Goal: Navigation & Orientation: Understand site structure

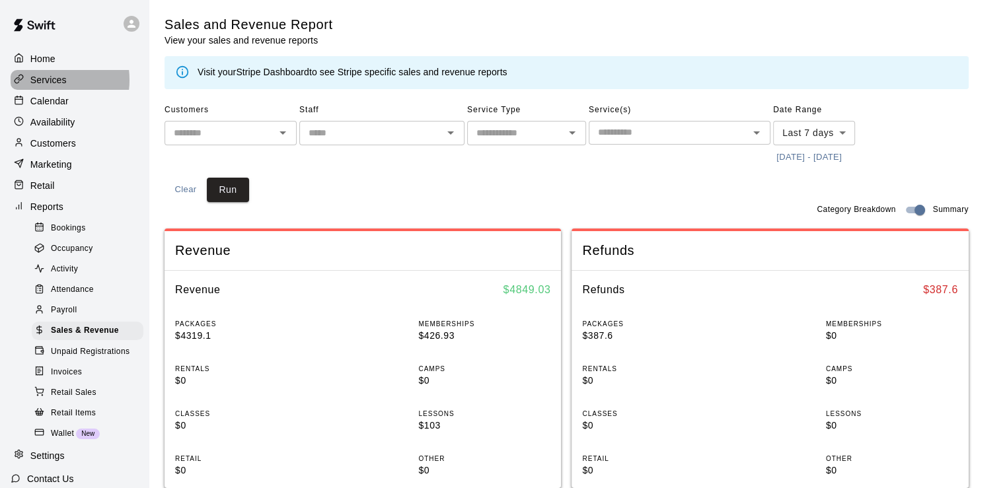
click at [42, 81] on p "Services" at bounding box center [48, 79] width 36 height 13
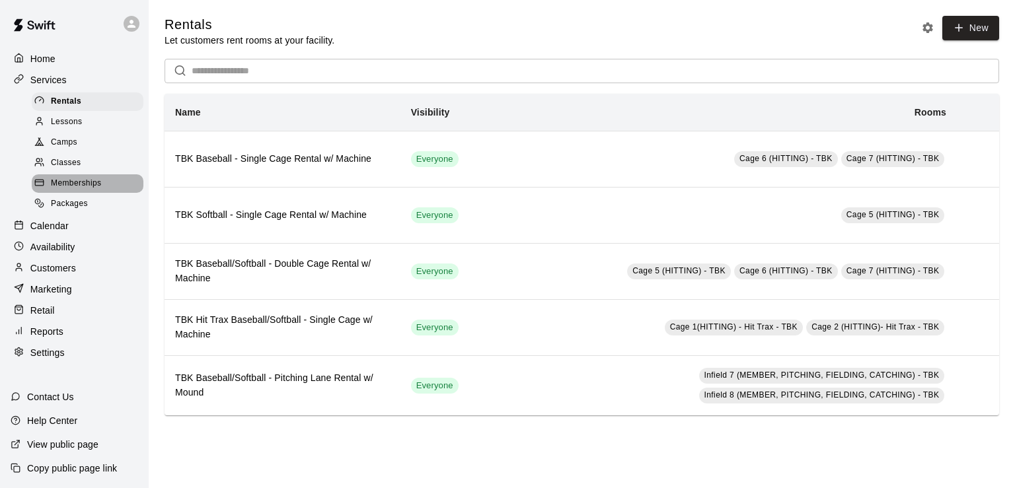
click at [66, 186] on span "Memberships" at bounding box center [76, 183] width 50 height 13
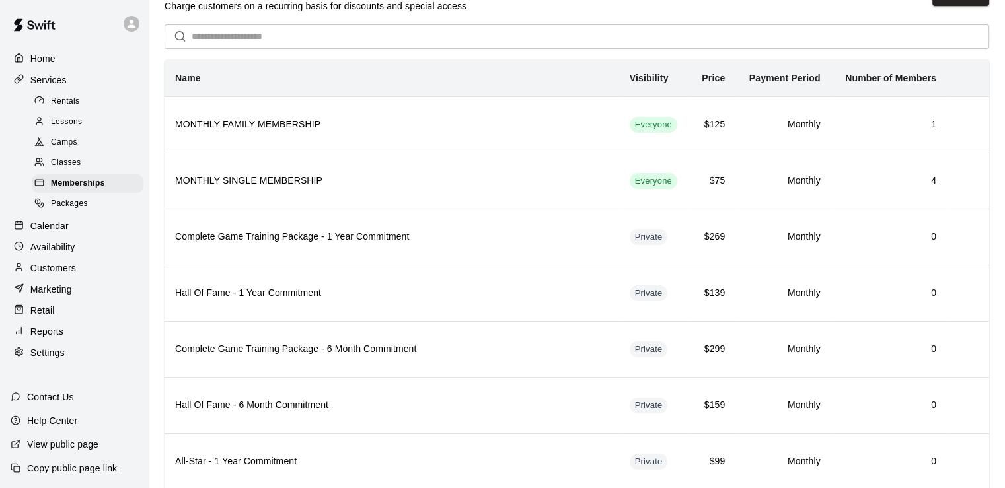
scroll to position [34, 0]
click at [55, 414] on div "Help Center" at bounding box center [44, 421] width 88 height 24
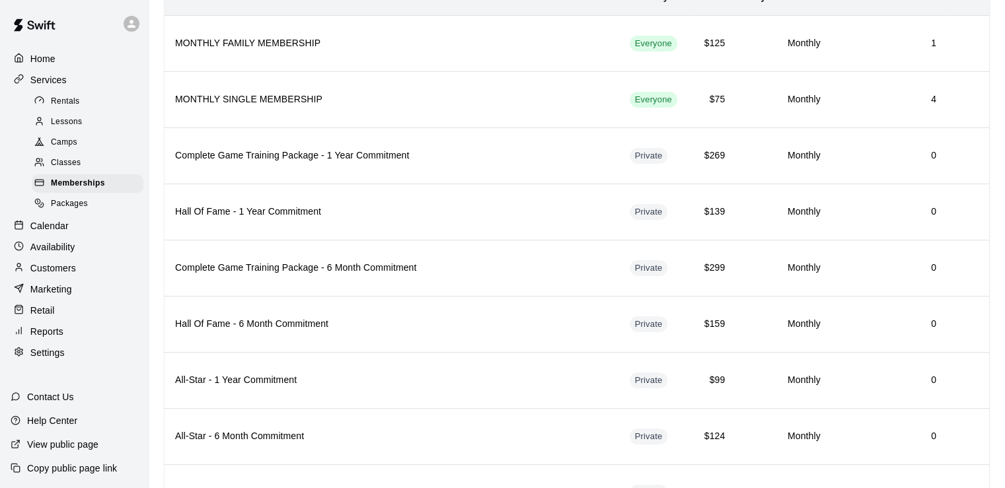
scroll to position [118, 0]
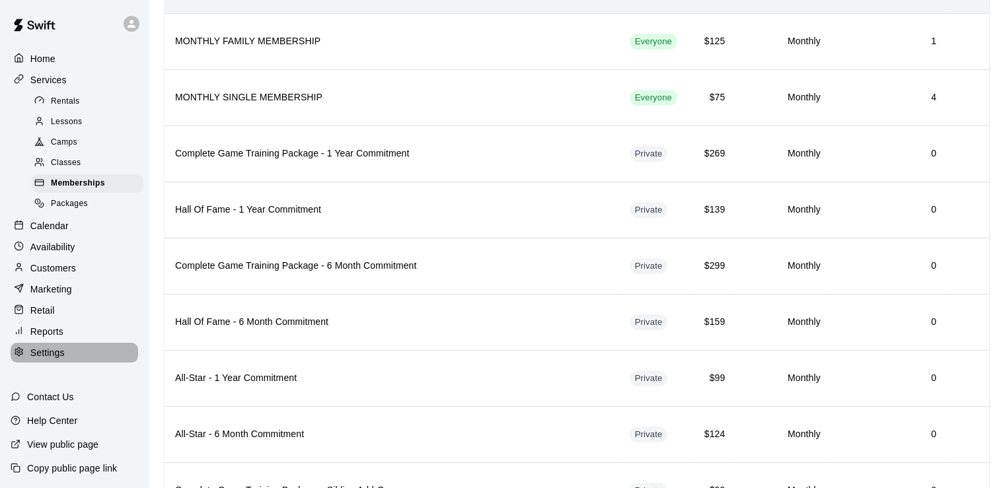
click at [49, 359] on p "Settings" at bounding box center [47, 352] width 34 height 13
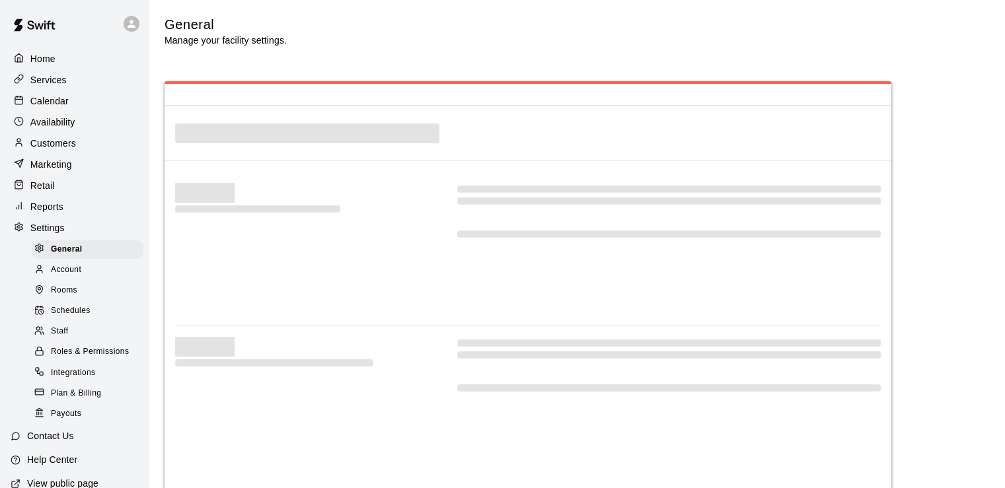
select select "**"
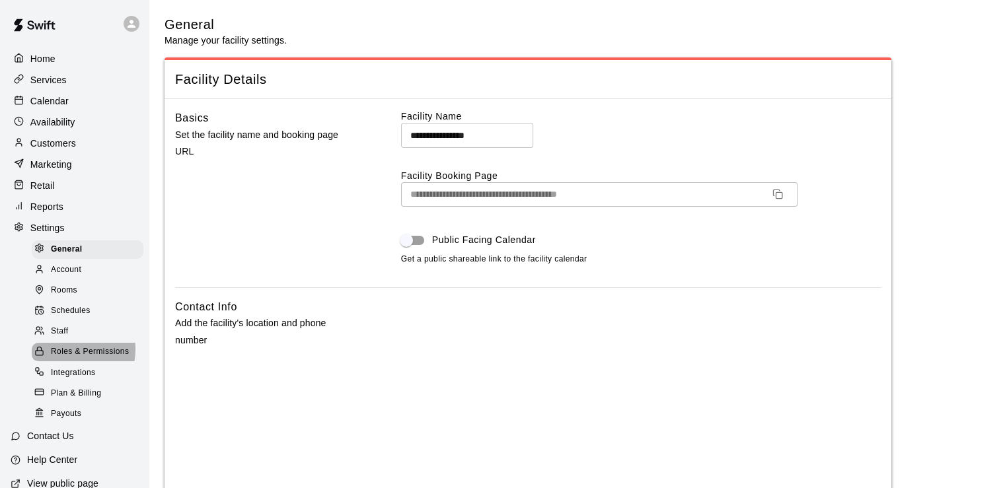
click at [65, 359] on span "Roles & Permissions" at bounding box center [90, 352] width 78 height 13
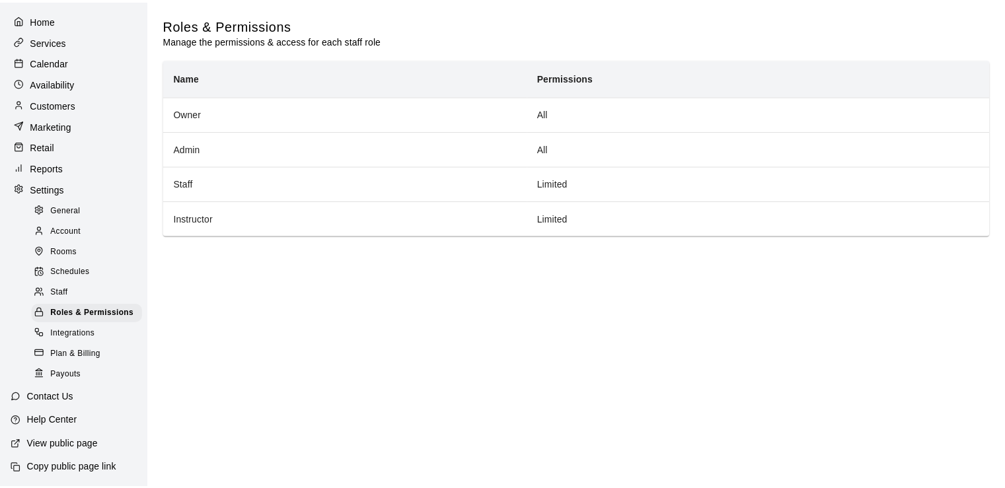
scroll to position [55, 0]
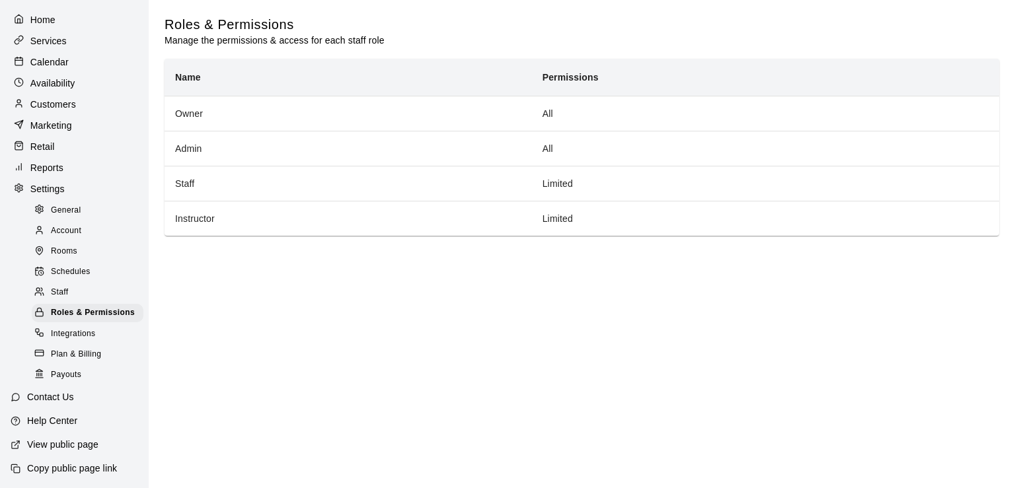
click at [68, 204] on span "General" at bounding box center [66, 210] width 30 height 13
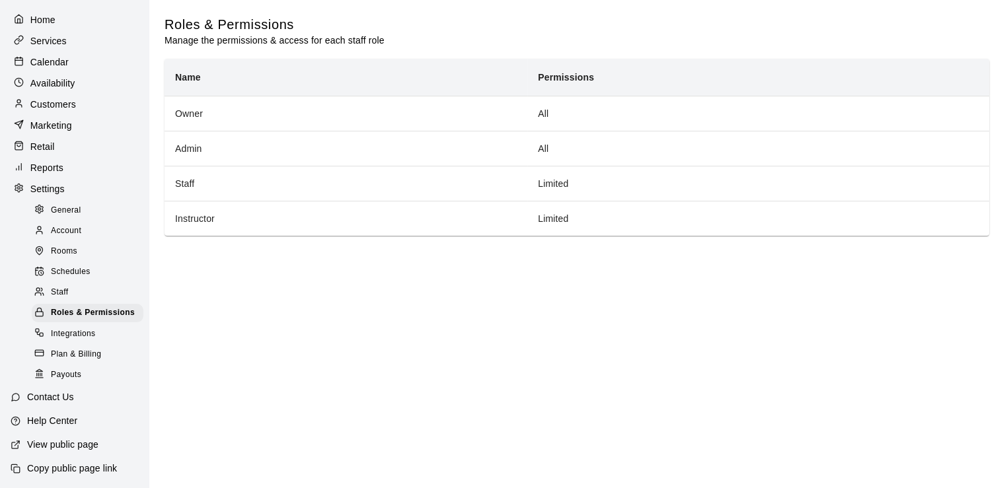
select select "**"
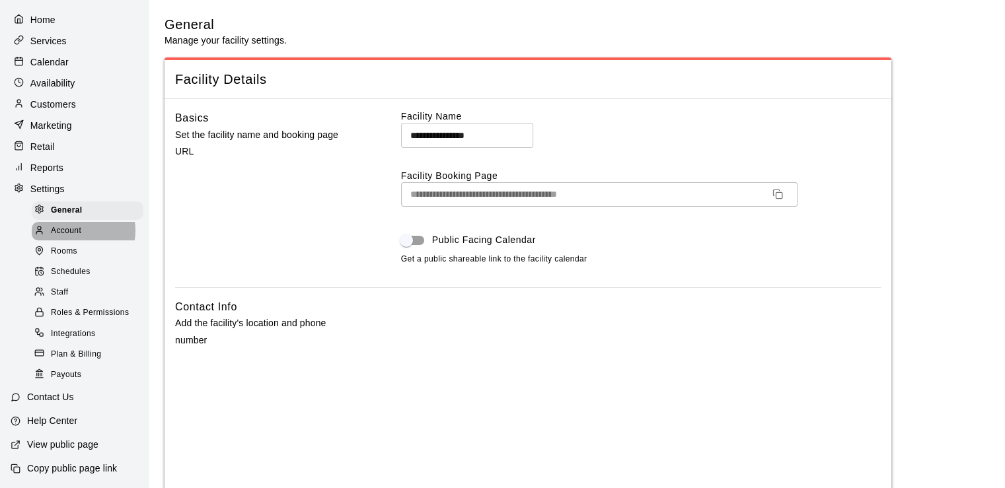
click at [77, 225] on span "Account" at bounding box center [66, 231] width 30 height 13
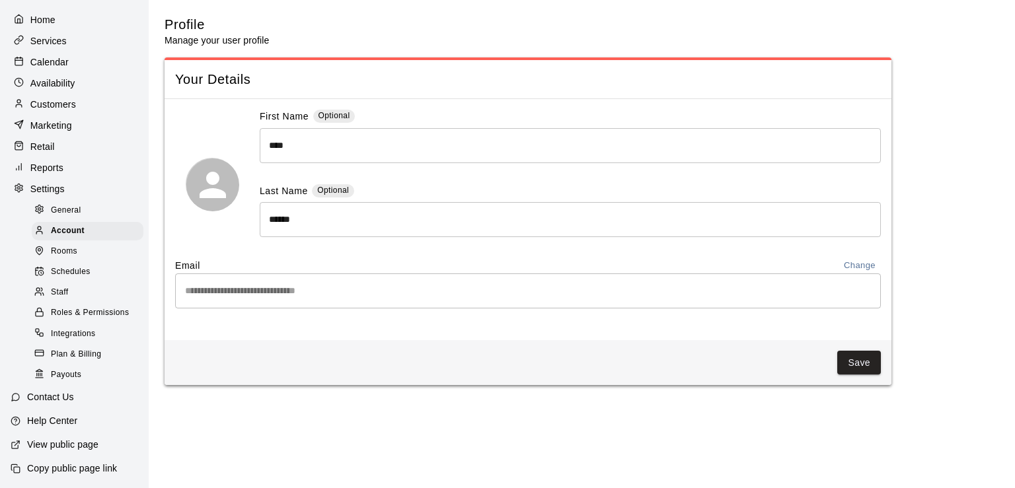
click at [63, 293] on span "Staff" at bounding box center [59, 292] width 17 height 13
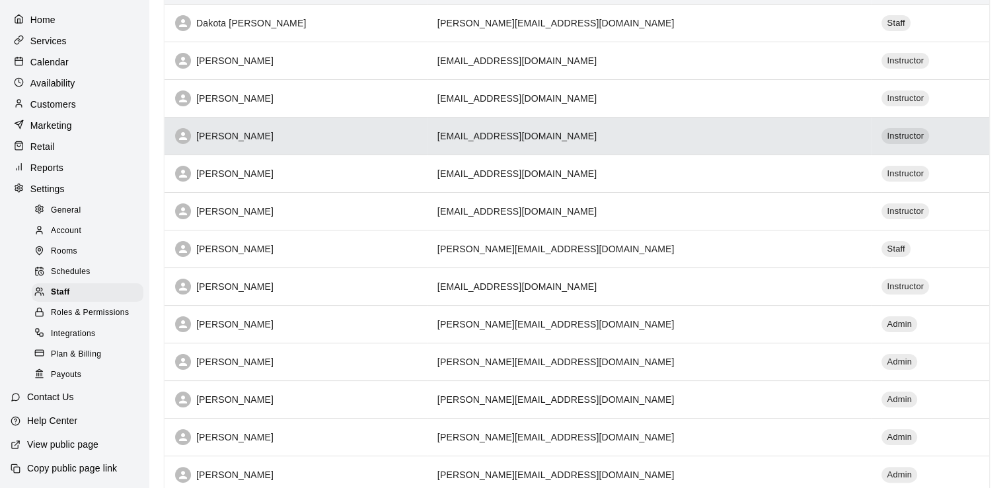
scroll to position [283, 0]
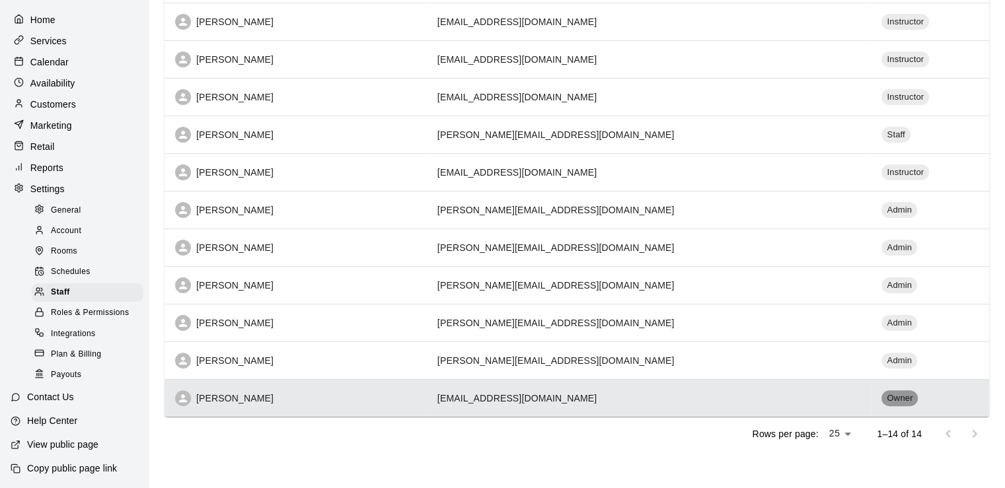
click at [881, 398] on span "Owner" at bounding box center [899, 398] width 36 height 13
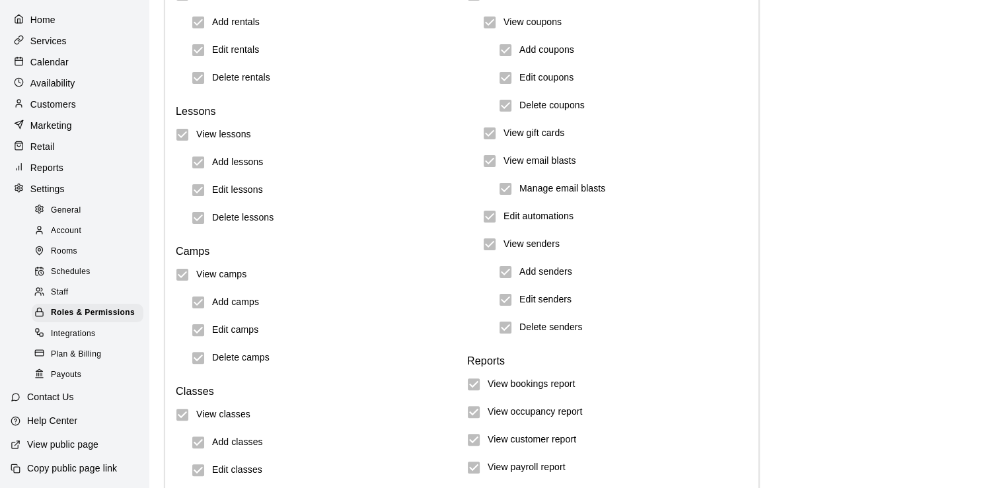
scroll to position [331, 0]
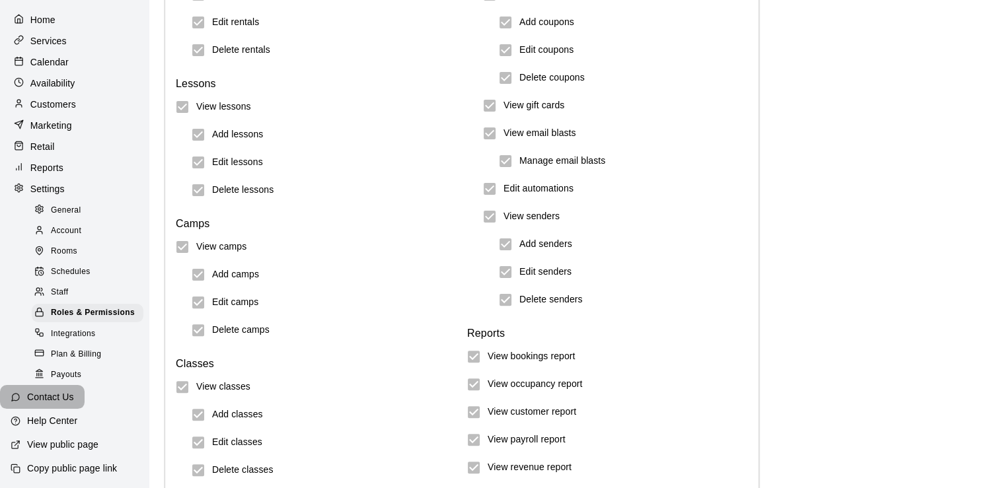
click at [47, 404] on p "Contact Us" at bounding box center [50, 396] width 47 height 13
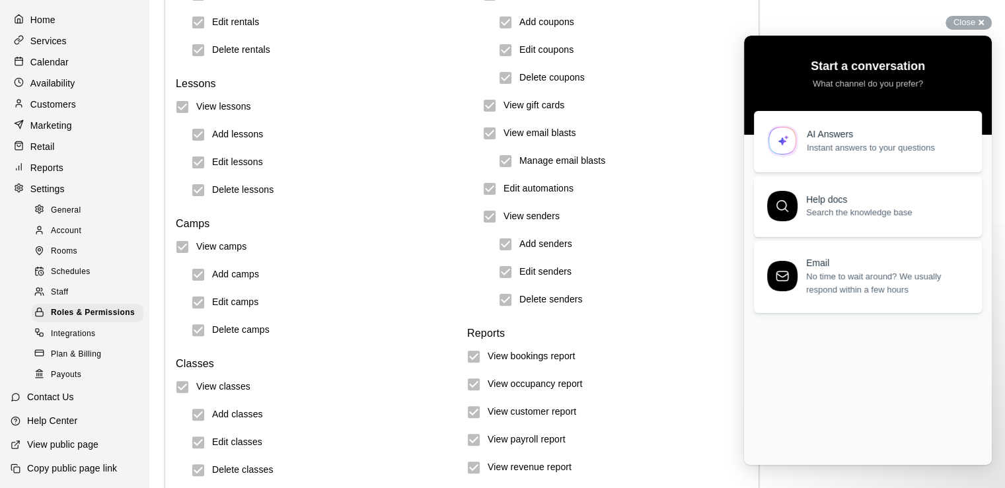
scroll to position [0, 0]
click at [858, 143] on span "Instant answers to your questions" at bounding box center [887, 145] width 160 height 13
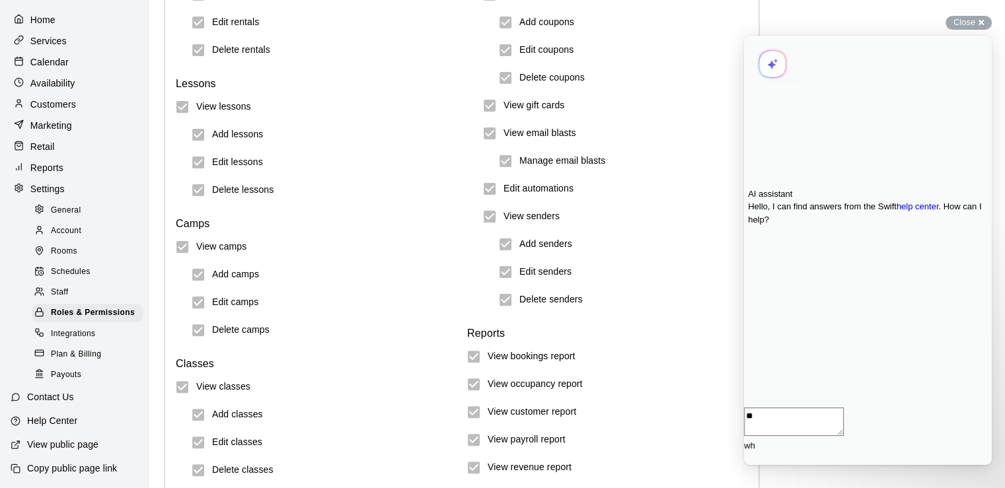
type textarea "*"
type textarea "**********"
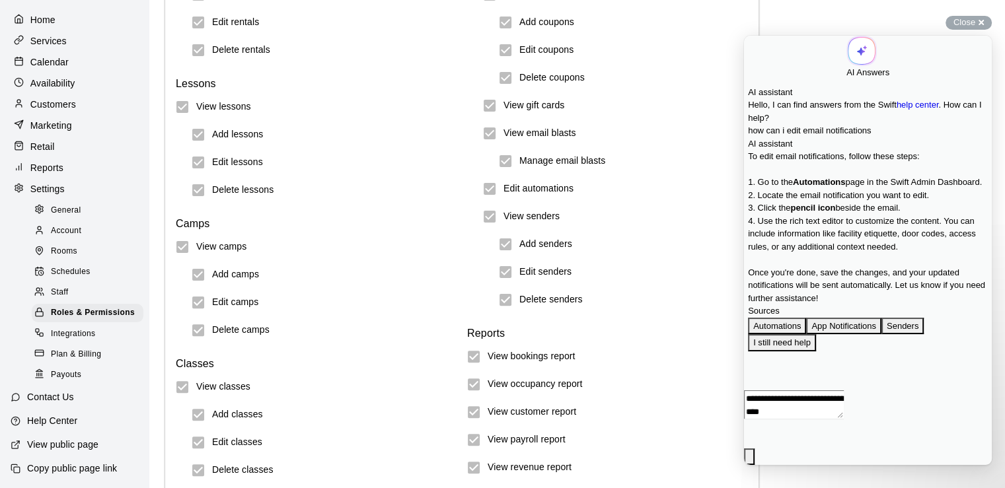
scroll to position [180, 0]
click at [793, 335] on button "Automations" at bounding box center [777, 326] width 58 height 17
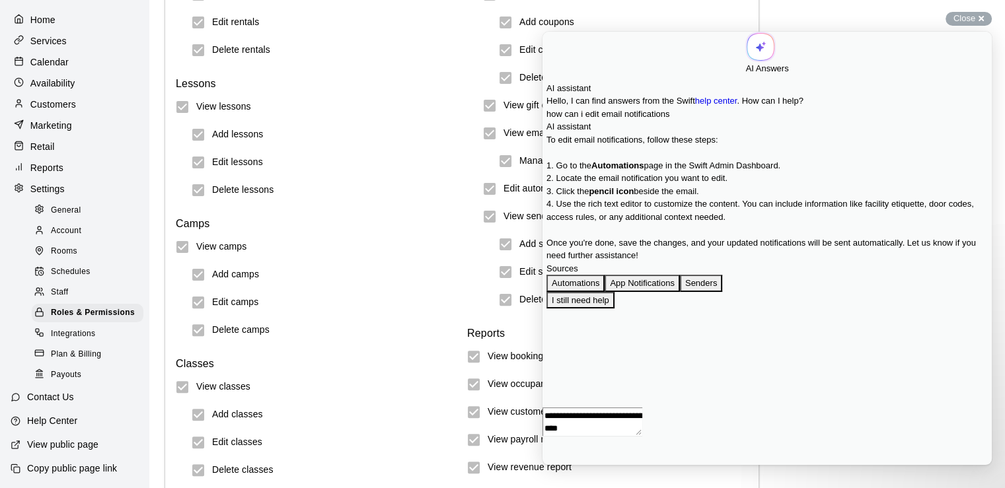
scroll to position [484, 0]
click at [554, 466] on button "Close" at bounding box center [548, 474] width 11 height 17
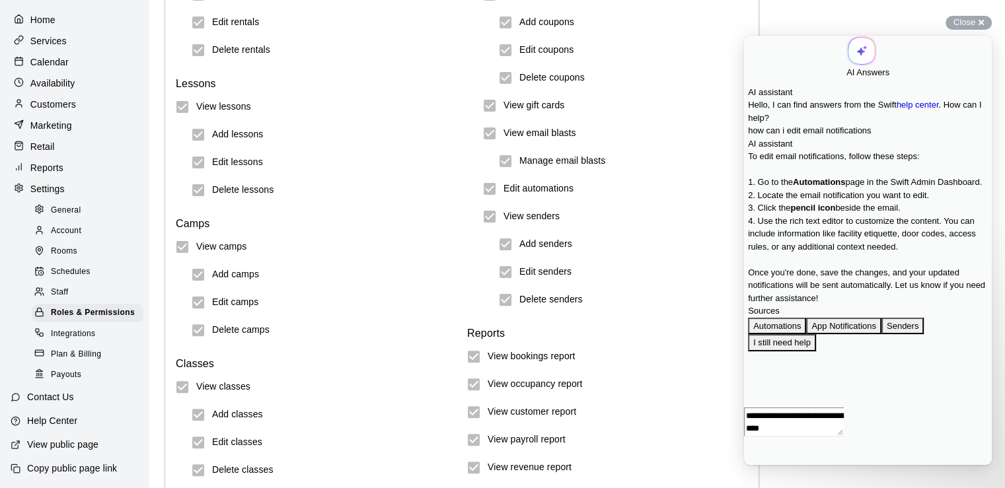
scroll to position [180, 0]
click at [824, 419] on textarea "**********" at bounding box center [794, 404] width 100 height 28
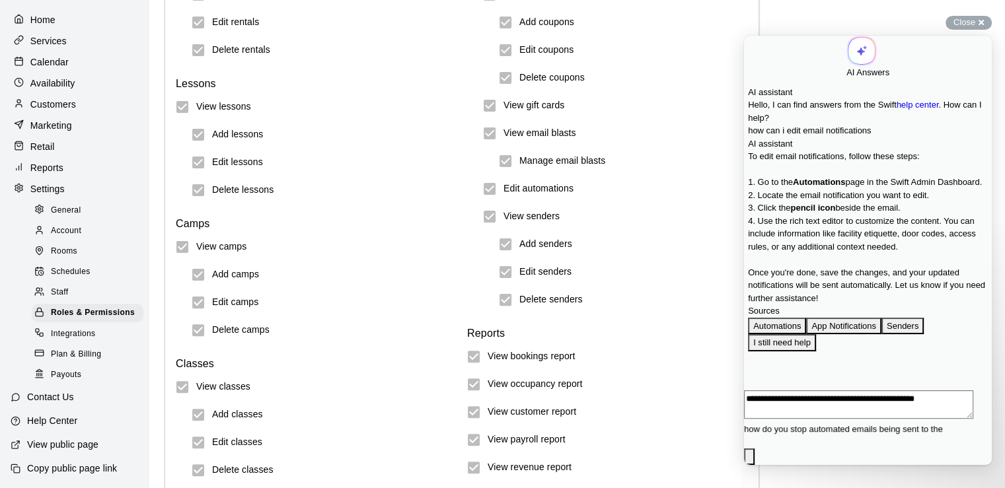
type textarea "**********"
click at [62, 287] on span "Staff" at bounding box center [59, 292] width 17 height 13
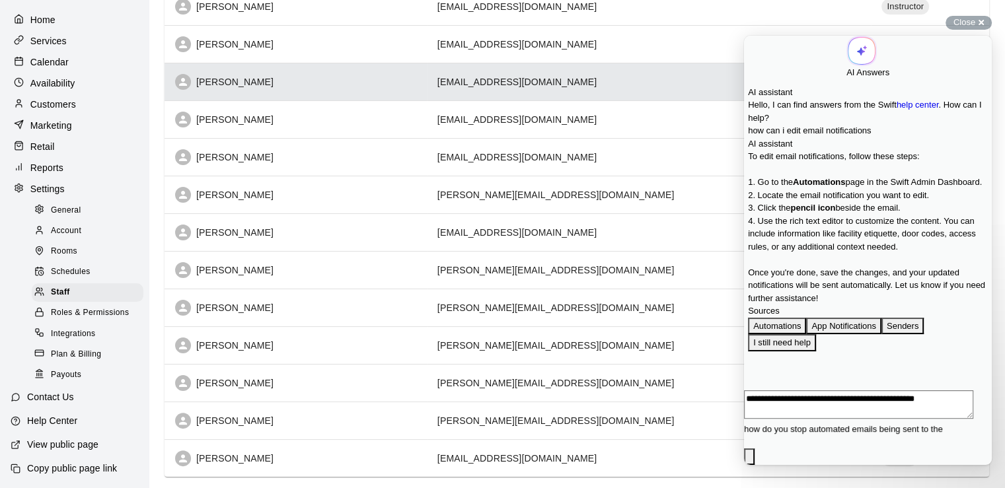
scroll to position [283, 0]
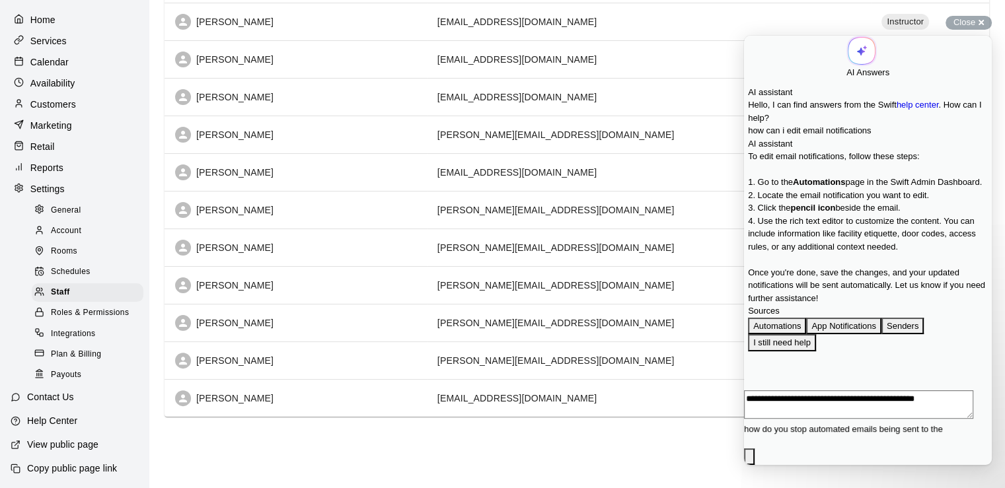
drag, startPoint x: 799, startPoint y: 46, endPoint x: 667, endPoint y: 67, distance: 133.1
click at [744, 67] on html "**********" at bounding box center [868, 250] width 248 height 429
drag, startPoint x: 941, startPoint y: 50, endPoint x: 832, endPoint y: 51, distance: 109.0
click at [846, 51] on div "AI Answers" at bounding box center [867, 58] width 43 height 44
click at [846, 54] on span "Go back" at bounding box center [846, 57] width 0 height 10
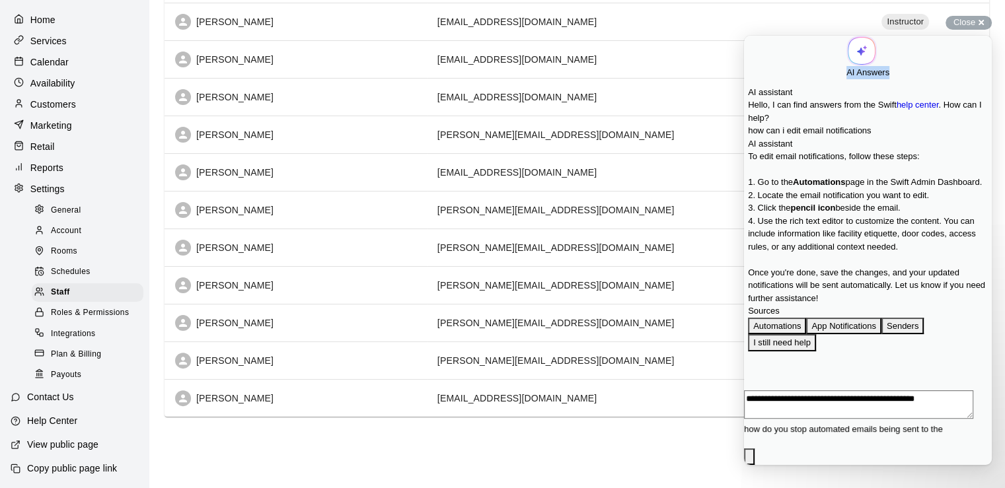
scroll to position [0, 0]
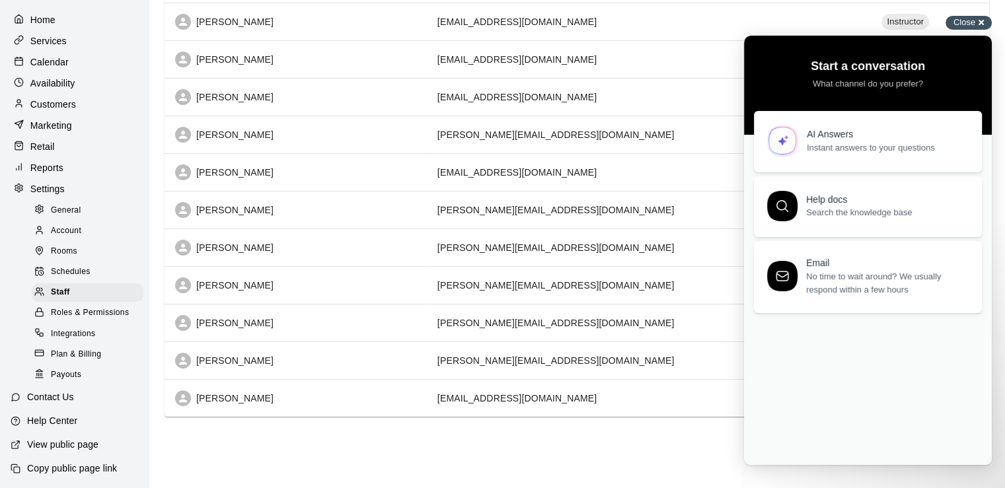
click at [976, 22] on div "Close cross-small" at bounding box center [968, 23] width 46 height 14
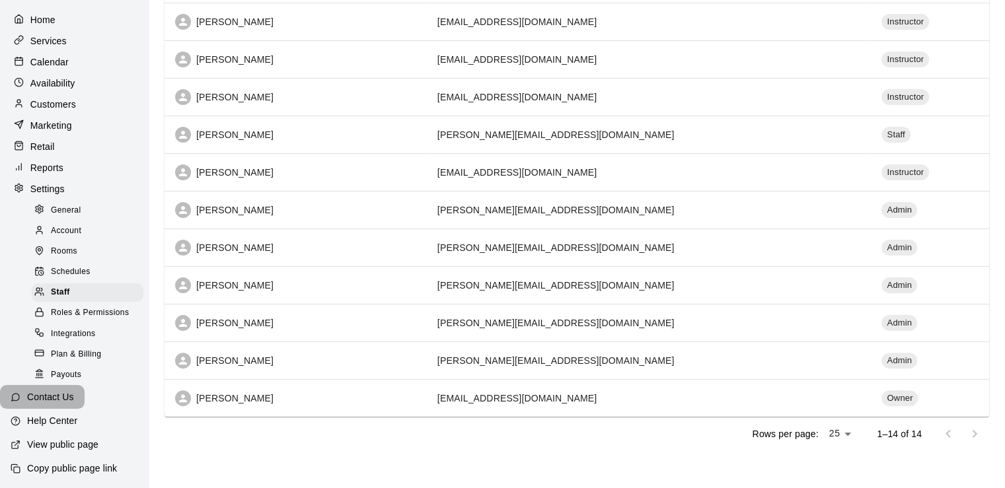
click at [50, 398] on p "Contact Us" at bounding box center [50, 396] width 47 height 13
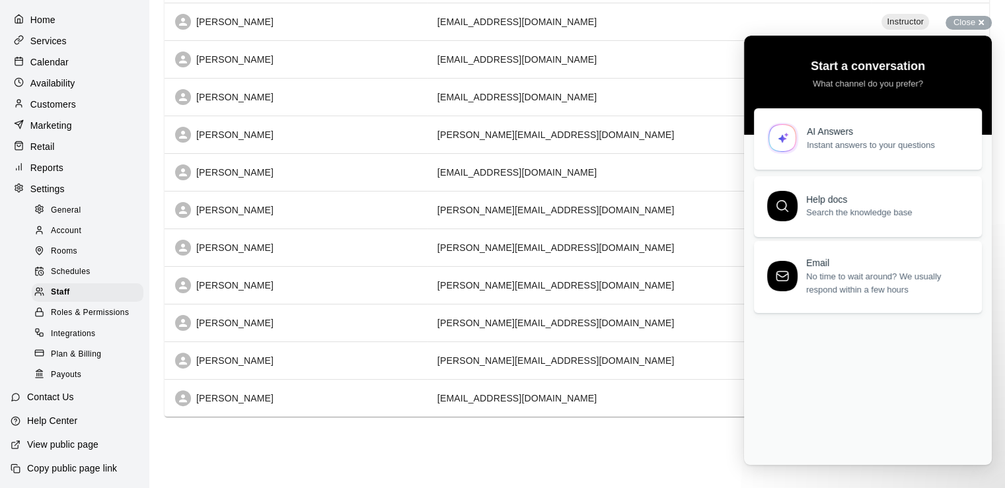
click at [821, 147] on span "Instant answers to your questions" at bounding box center [887, 145] width 160 height 13
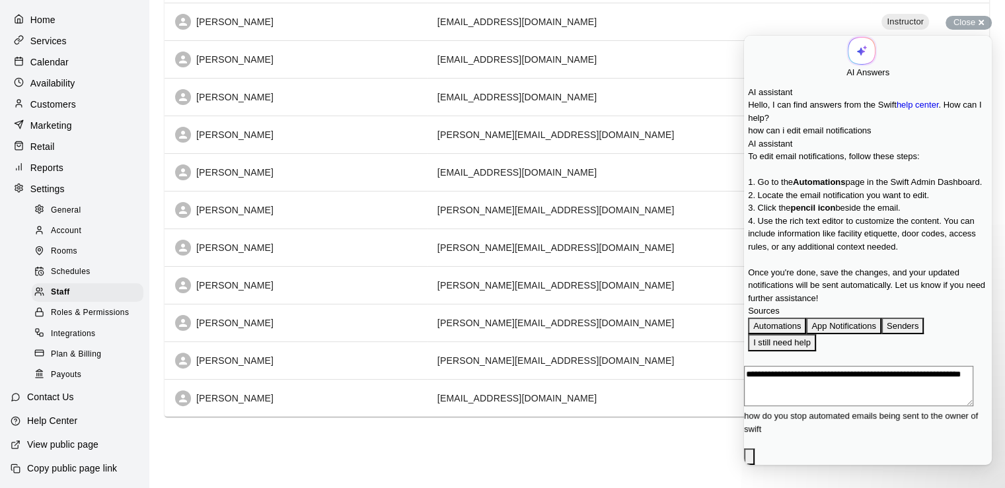
type textarea "**********"
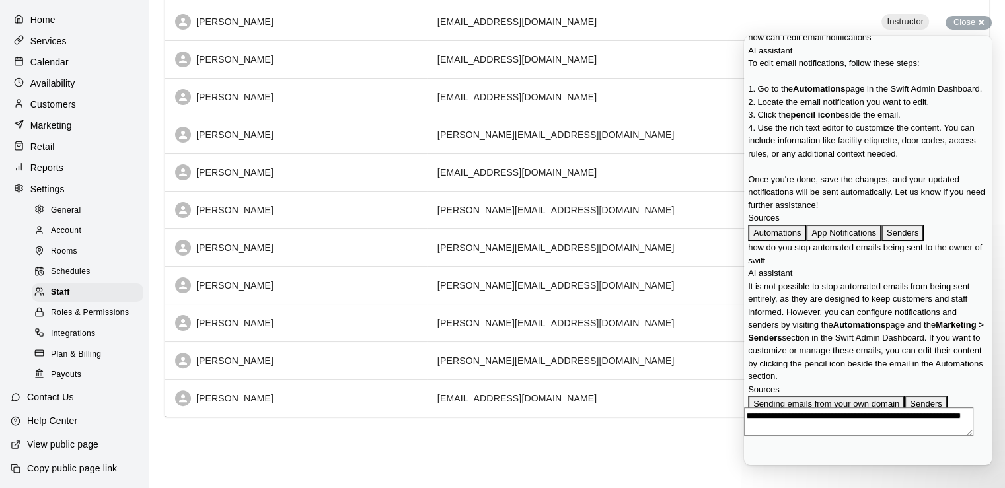
scroll to position [511, 0]
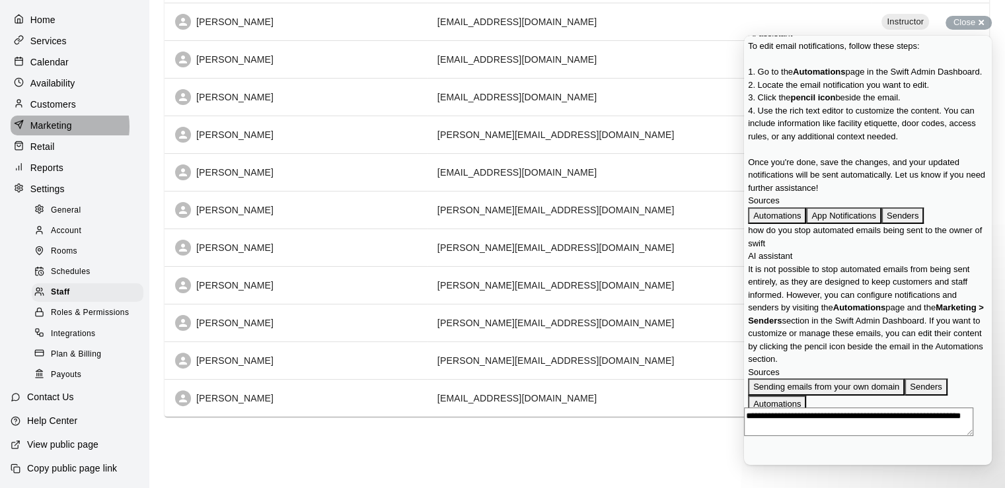
click at [59, 119] on p "Marketing" at bounding box center [51, 125] width 42 height 13
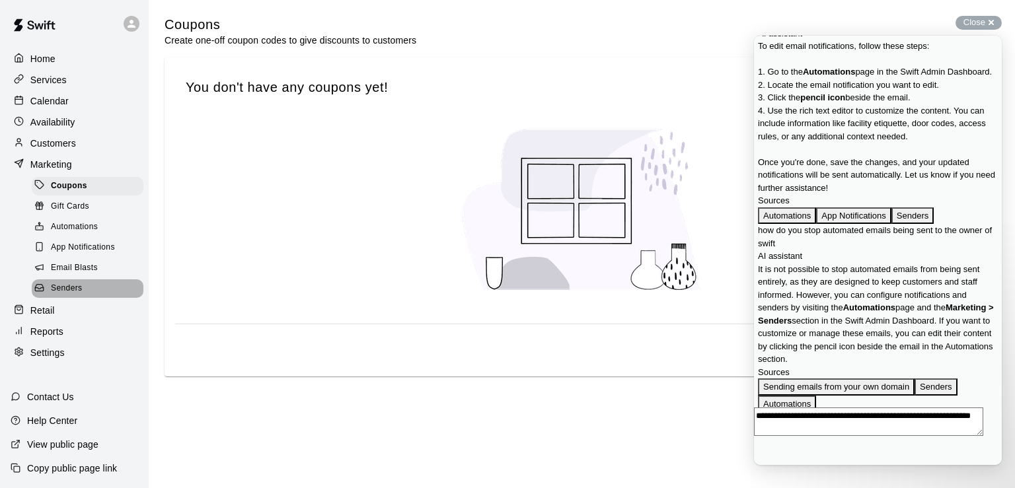
click at [74, 295] on span "Senders" at bounding box center [67, 288] width 32 height 13
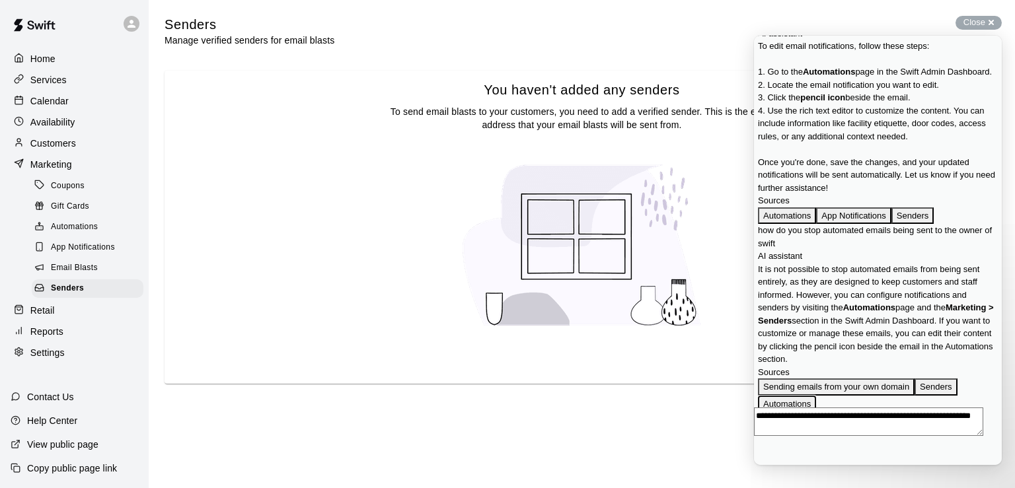
click at [809, 396] on button "Automations" at bounding box center [787, 404] width 58 height 17
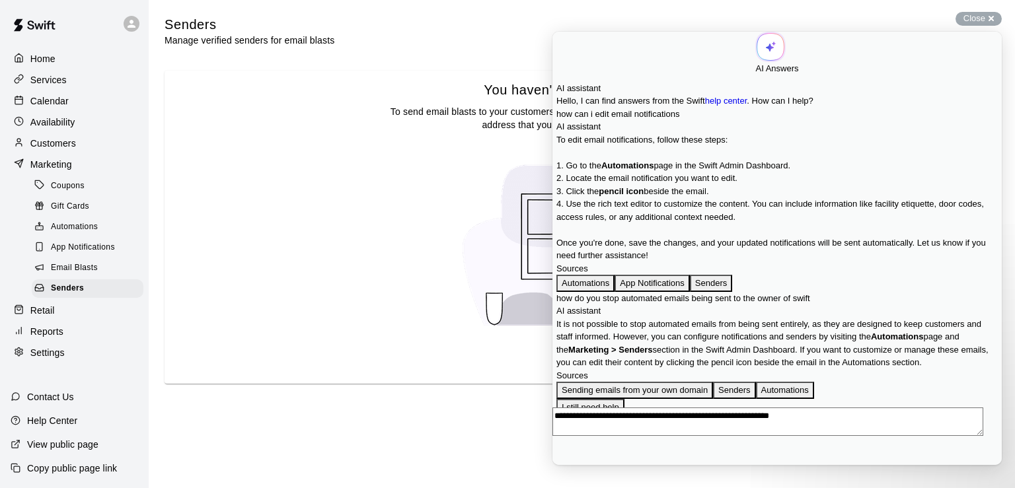
scroll to position [353, 0]
click at [564, 466] on button "Close" at bounding box center [558, 474] width 11 height 17
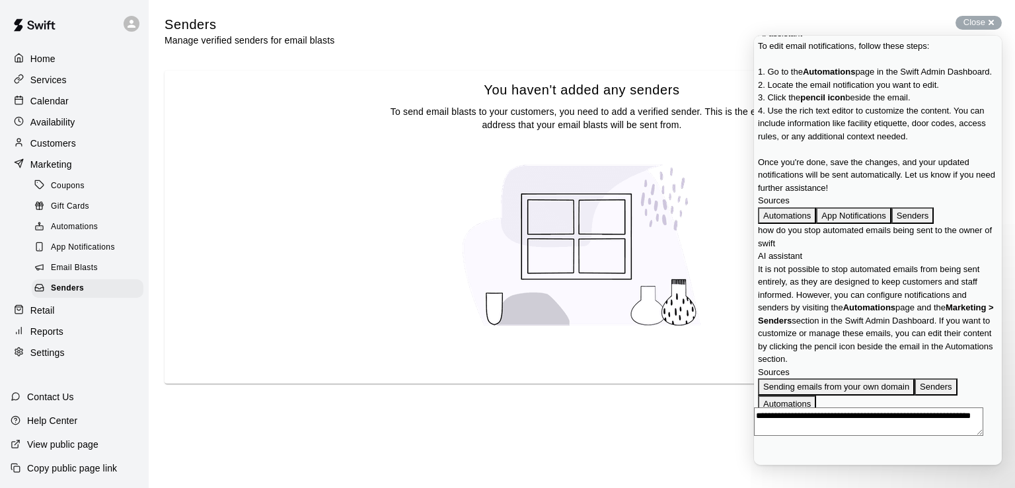
scroll to position [511, 0]
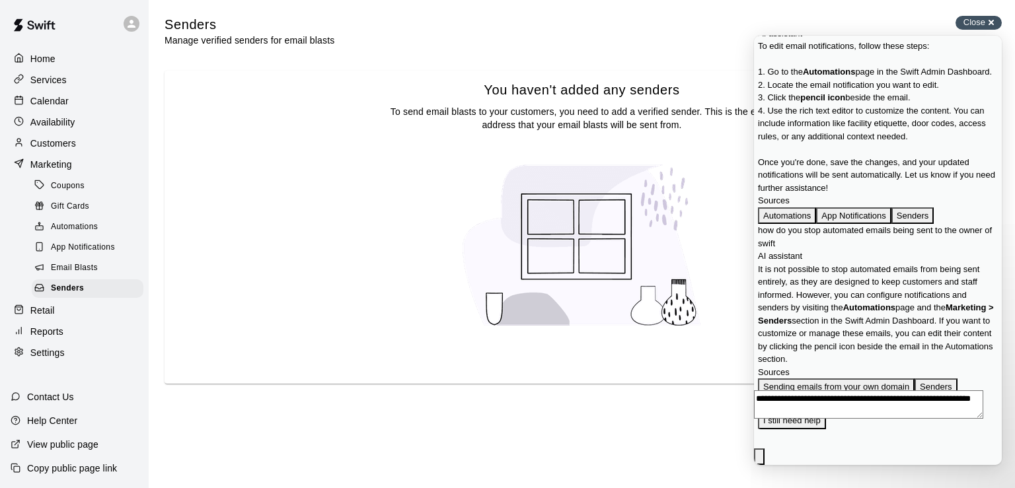
click at [990, 22] on div "Close cross-small" at bounding box center [978, 23] width 46 height 14
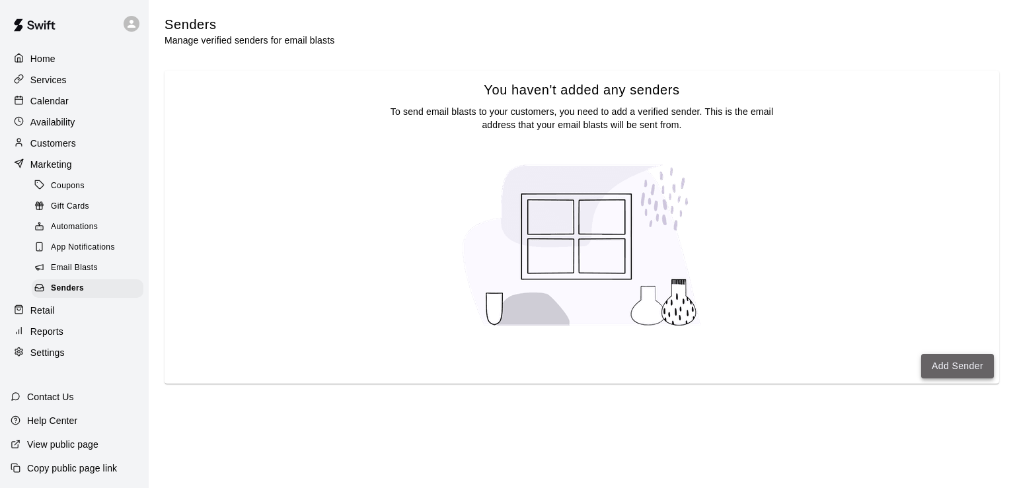
click at [944, 369] on button "Add Sender" at bounding box center [957, 366] width 73 height 24
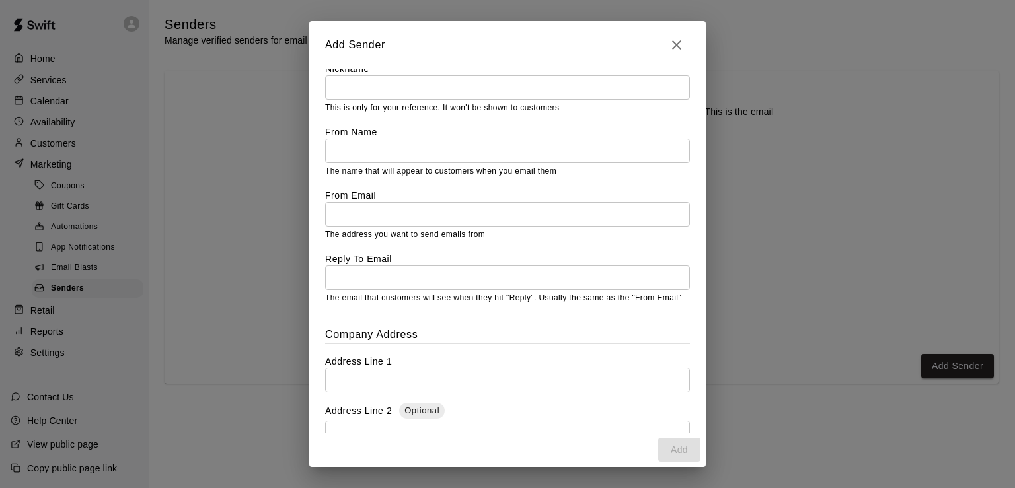
scroll to position [0, 0]
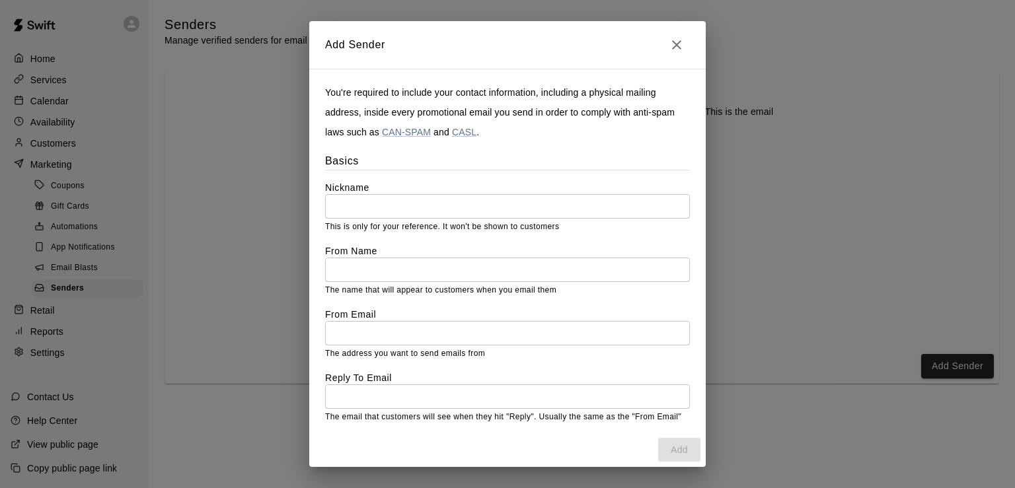
click at [266, 161] on div "Add Sender You're required to include your contact information, including a phy…" at bounding box center [507, 244] width 1015 height 488
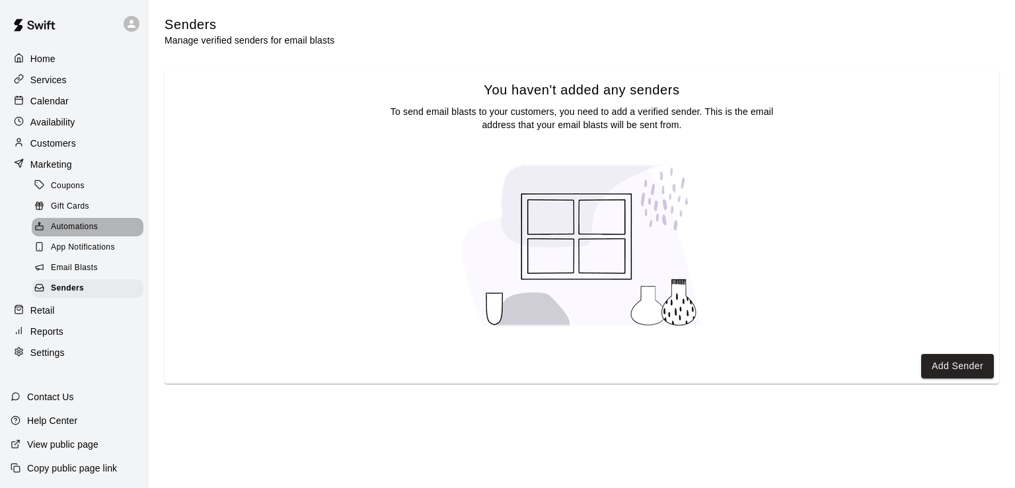
click at [79, 234] on span "Automations" at bounding box center [74, 227] width 47 height 13
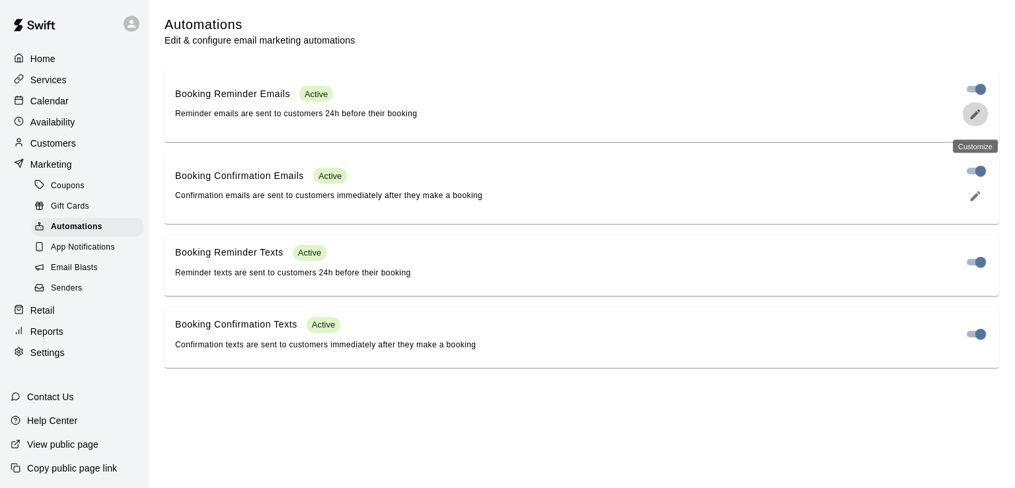
click at [973, 119] on icon "edit" at bounding box center [976, 114] width 10 height 10
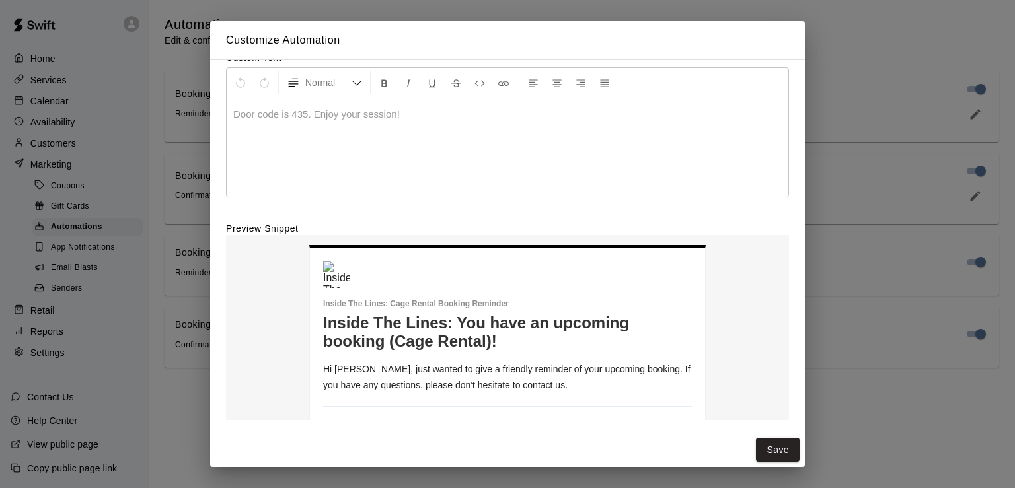
click at [883, 63] on div "Customize Automation You can add your own text into the automation email to con…" at bounding box center [507, 244] width 1015 height 488
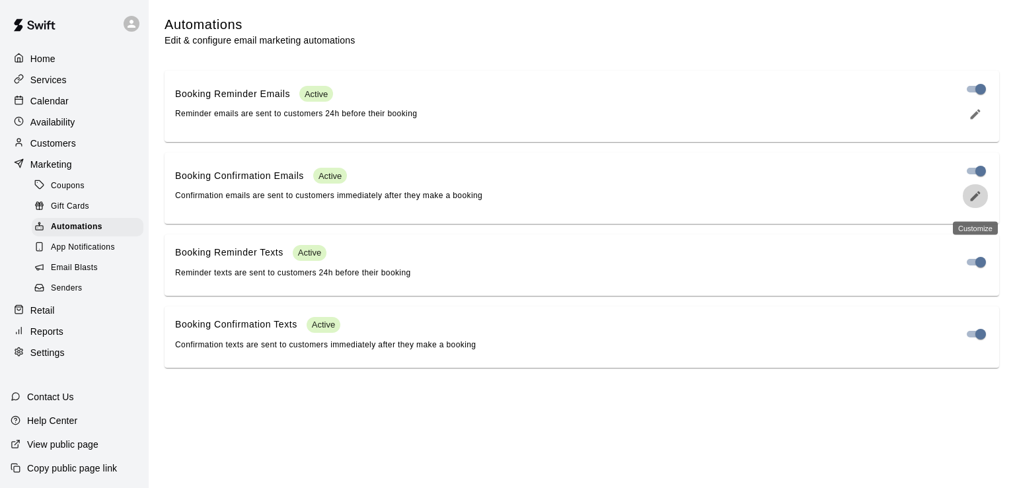
click at [978, 203] on icon "edit" at bounding box center [975, 196] width 13 height 13
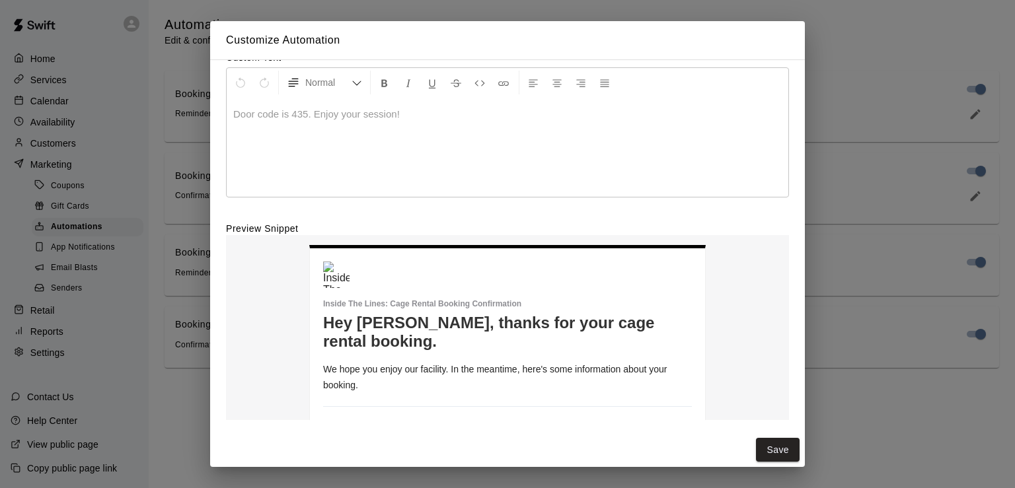
scroll to position [83, 0]
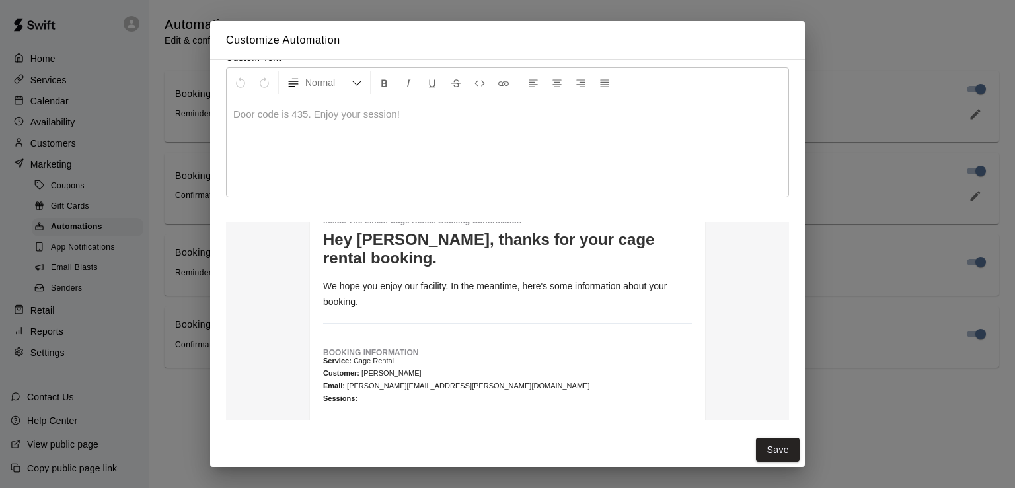
click at [877, 377] on div "Customize Automation You can add your own text into the automation email to con…" at bounding box center [507, 244] width 1015 height 488
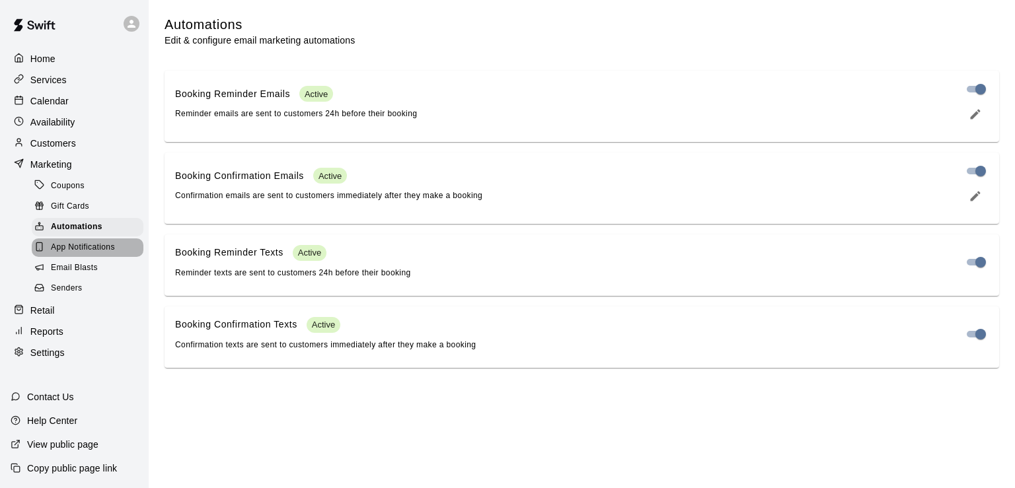
click at [90, 254] on span "App Notifications" at bounding box center [83, 247] width 64 height 13
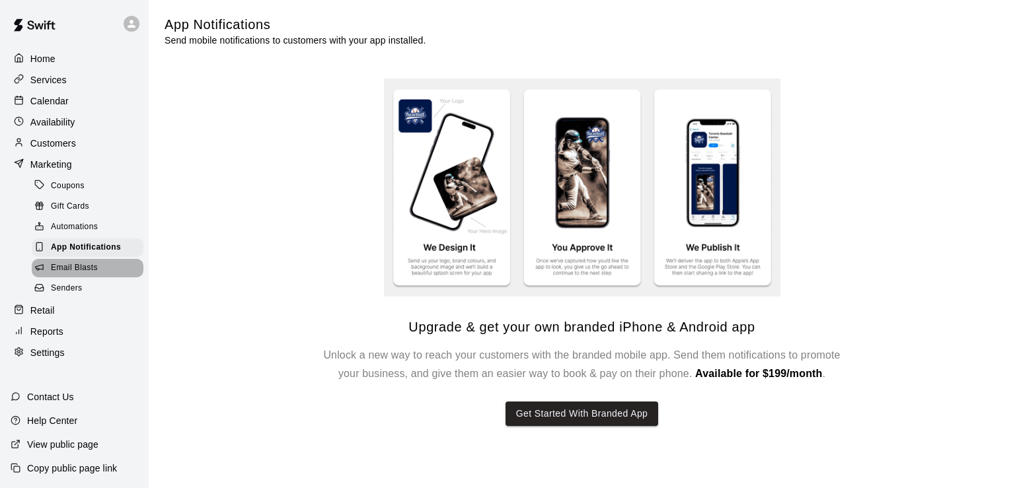
click at [93, 275] on span "Email Blasts" at bounding box center [74, 268] width 47 height 13
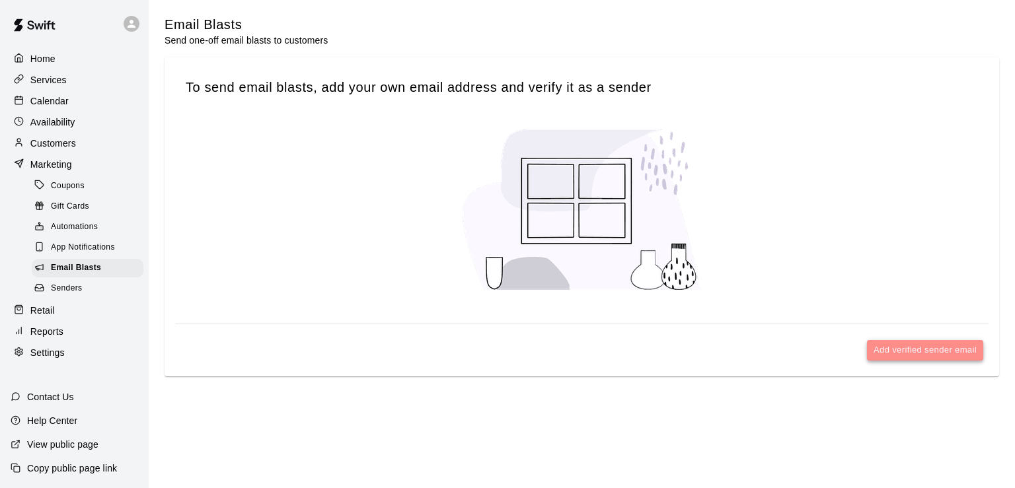
click at [893, 356] on button "Add verified sender email" at bounding box center [925, 350] width 116 height 20
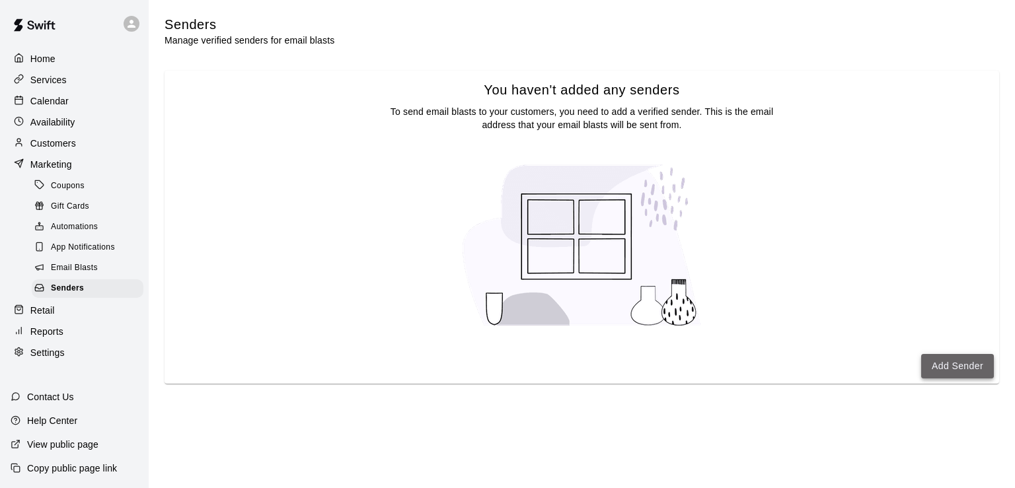
click at [934, 364] on button "Add Sender" at bounding box center [957, 366] width 73 height 24
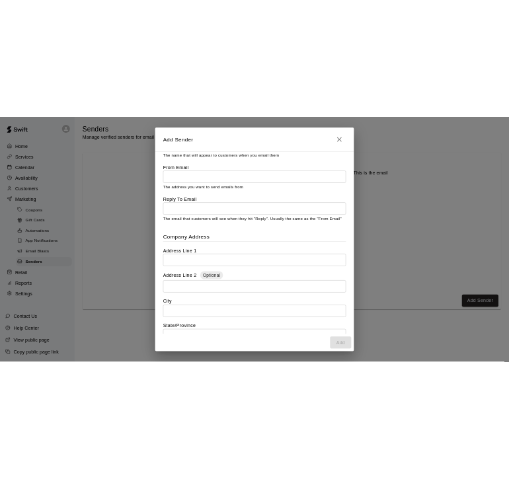
scroll to position [362, 0]
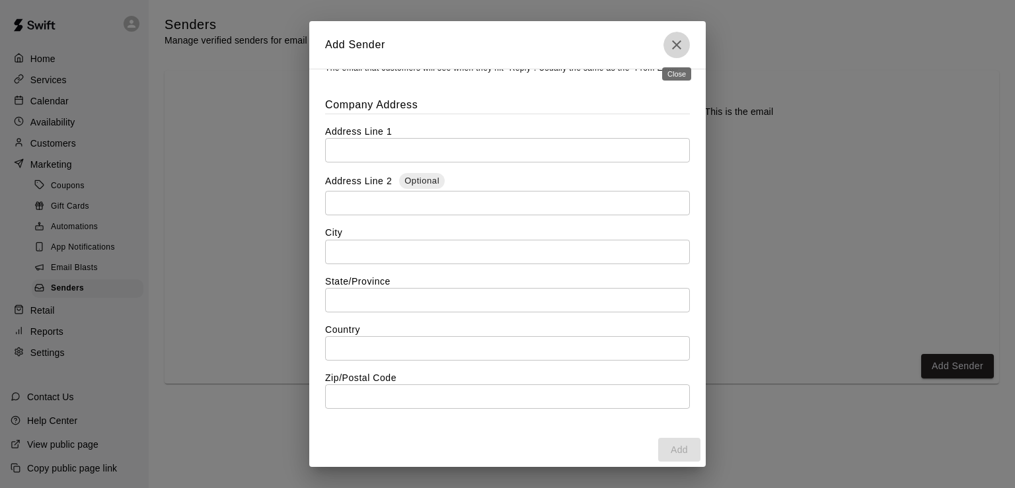
click at [677, 44] on icon "Close" at bounding box center [676, 44] width 9 height 9
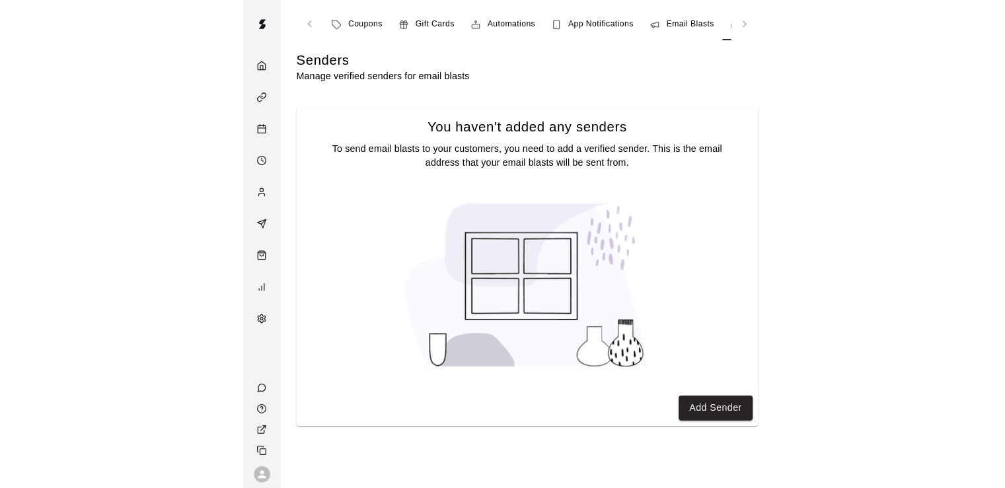
scroll to position [0, 57]
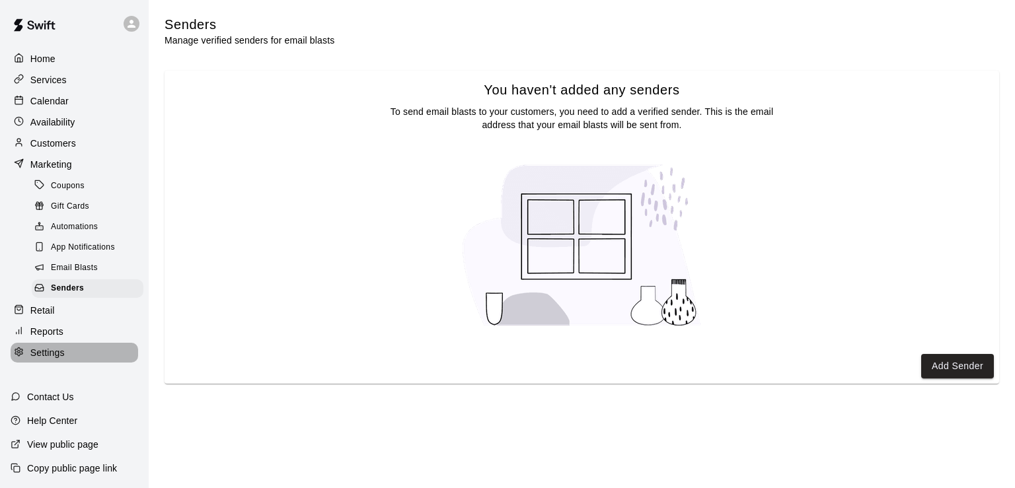
click at [51, 359] on p "Settings" at bounding box center [47, 352] width 34 height 13
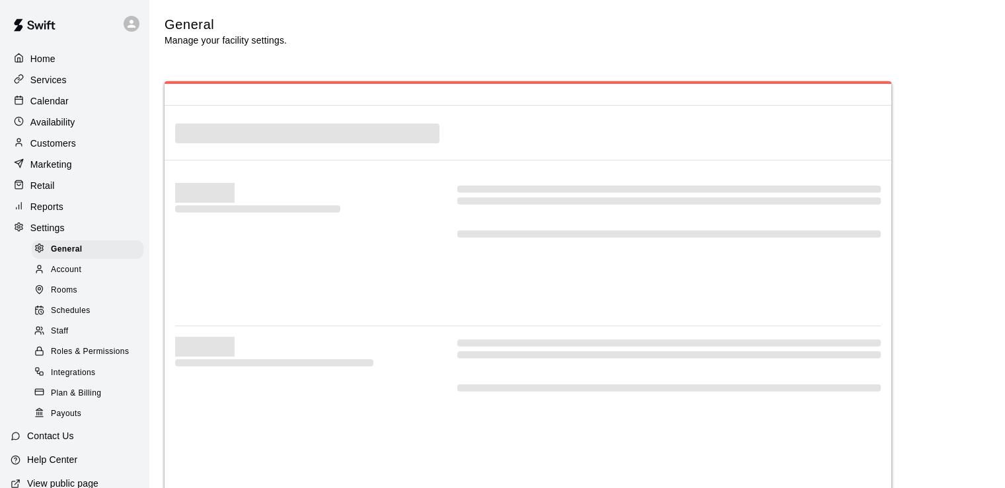
select select "**"
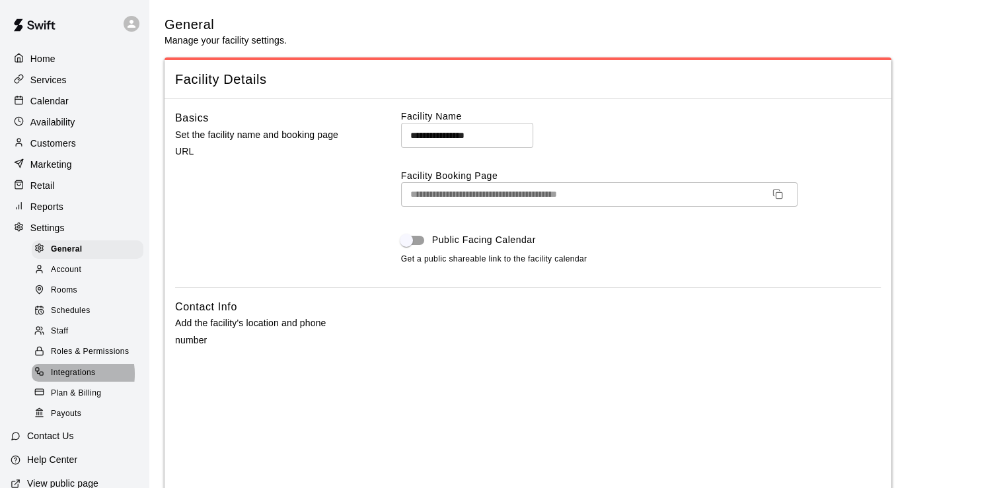
click at [67, 380] on span "Integrations" at bounding box center [73, 373] width 45 height 13
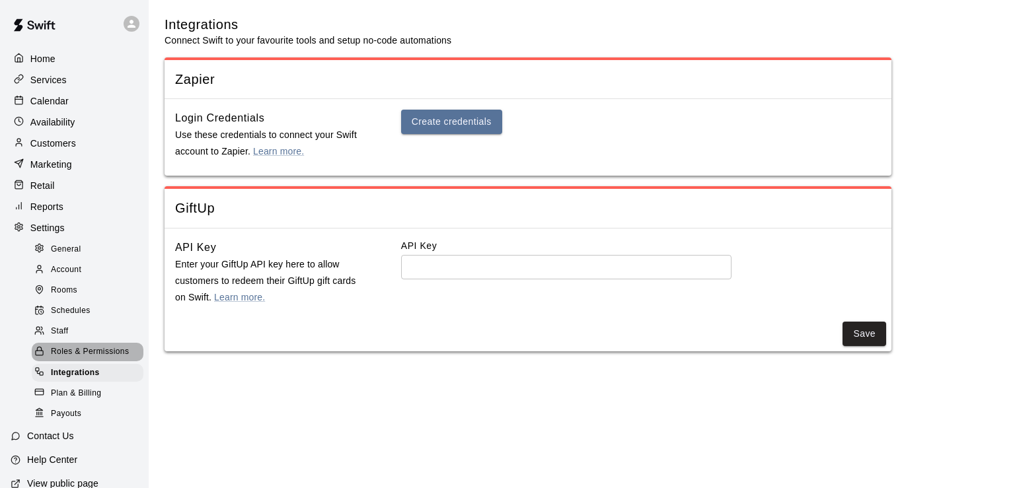
click at [104, 359] on span "Roles & Permissions" at bounding box center [90, 352] width 78 height 13
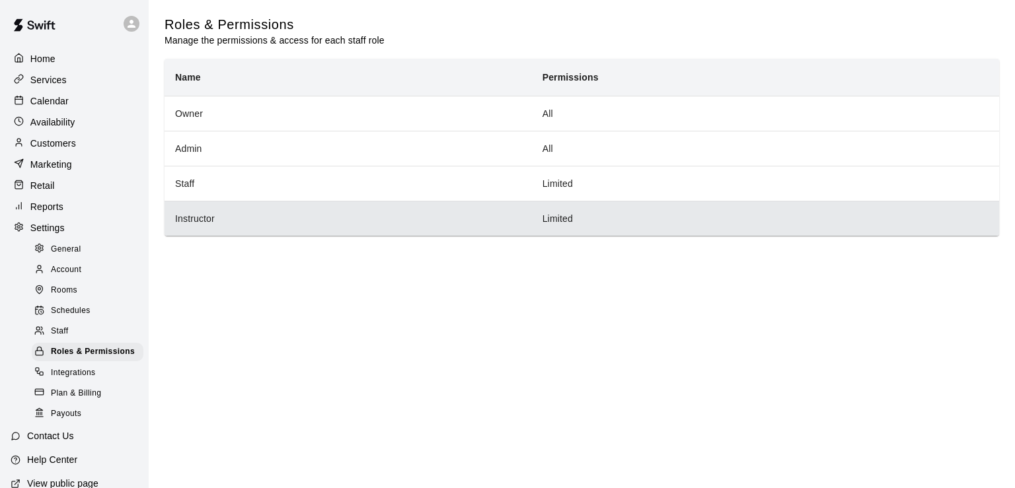
click at [233, 213] on th "Instructor" at bounding box center [348, 218] width 367 height 35
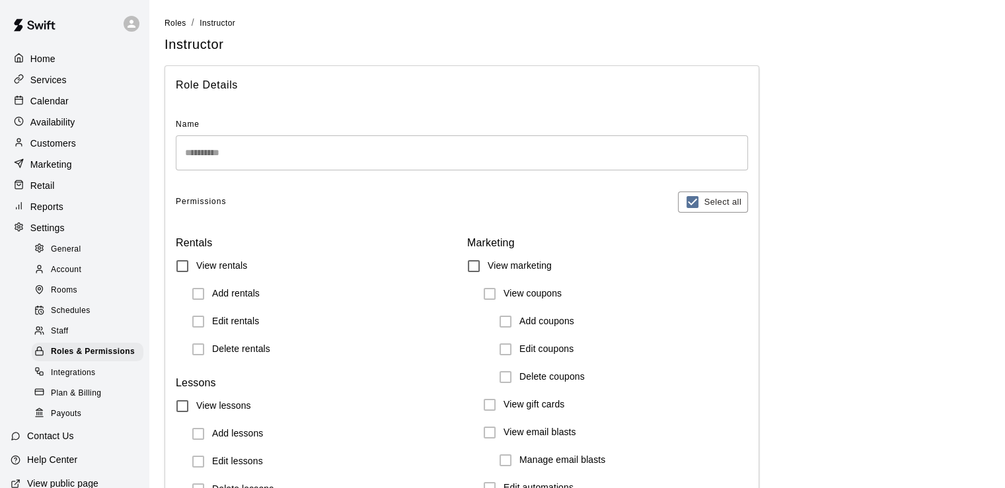
click at [64, 163] on div "Marketing" at bounding box center [75, 165] width 128 height 20
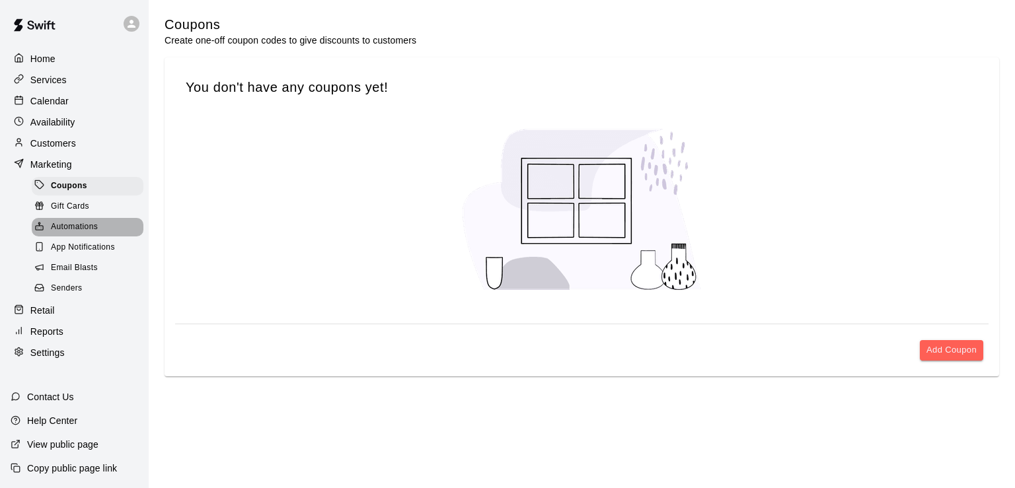
click at [75, 234] on span "Automations" at bounding box center [74, 227] width 47 height 13
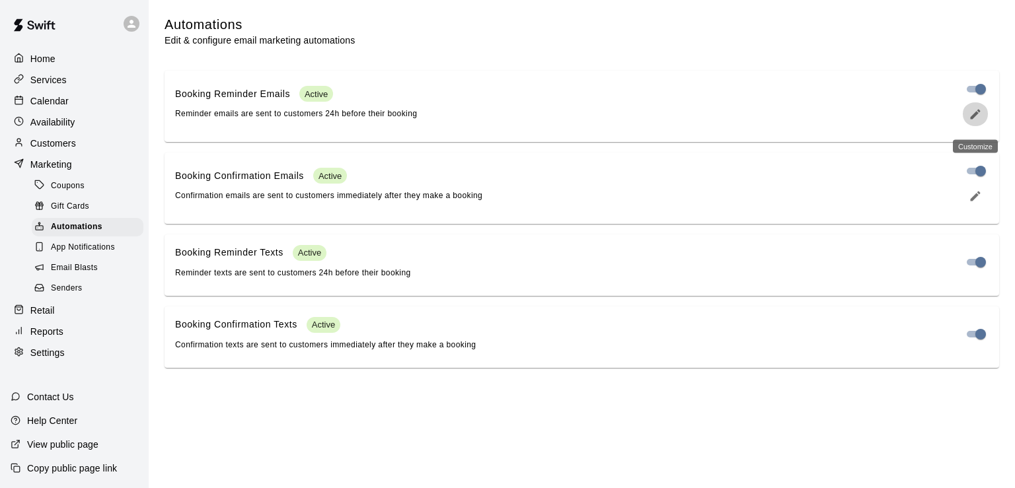
click at [976, 120] on icon "edit" at bounding box center [975, 114] width 13 height 13
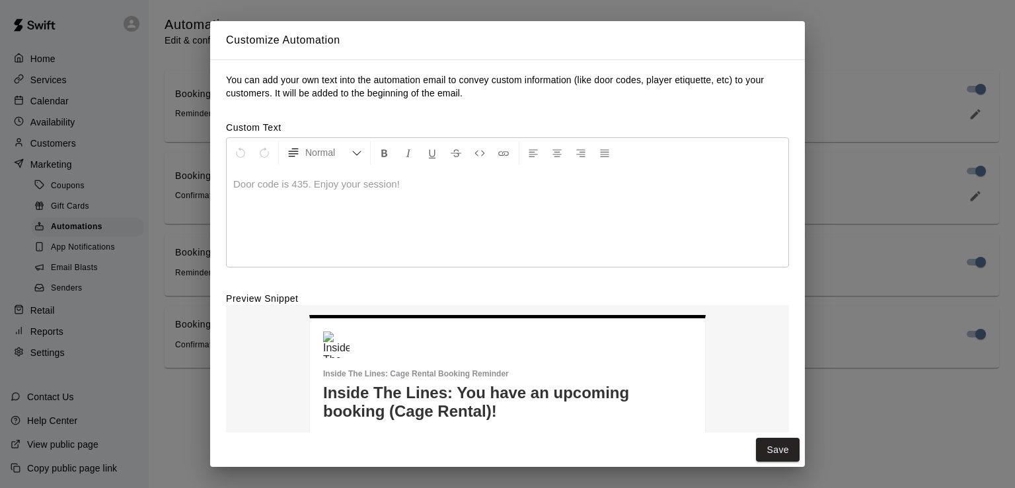
click at [857, 30] on div "Customize Automation You can add your own text into the automation email to con…" at bounding box center [507, 244] width 1015 height 488
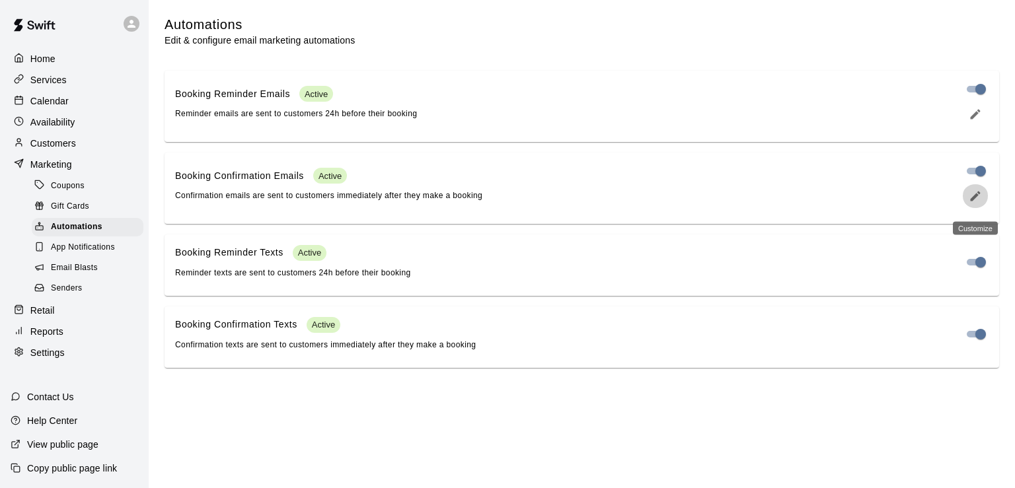
click at [982, 205] on button "edit" at bounding box center [975, 196] width 26 height 24
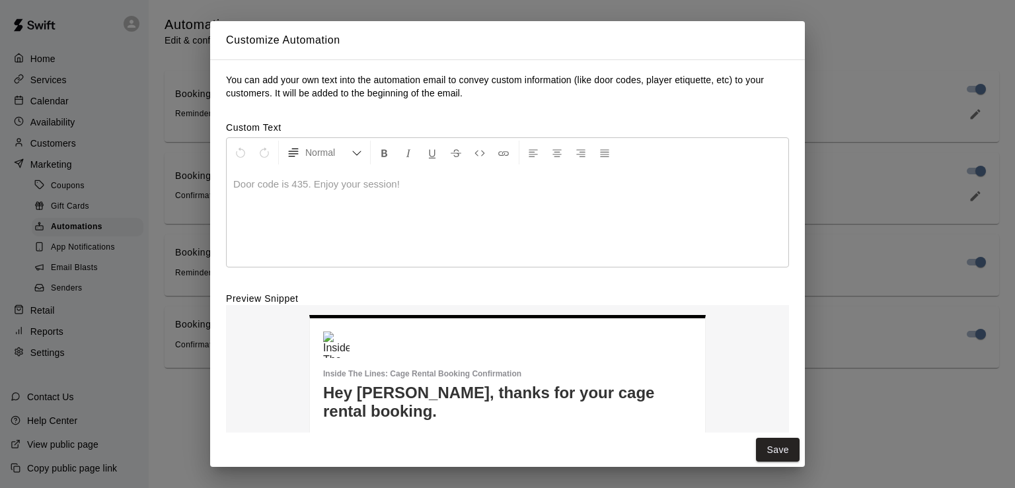
click at [881, 36] on div "Customize Automation You can add your own text into the automation email to con…" at bounding box center [507, 244] width 1015 height 488
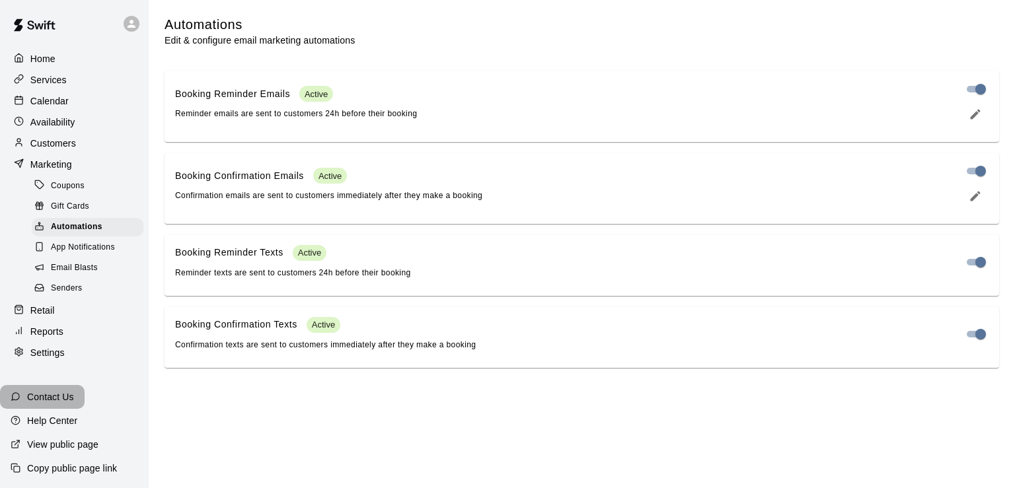
click at [63, 398] on p "Contact Us" at bounding box center [50, 396] width 47 height 13
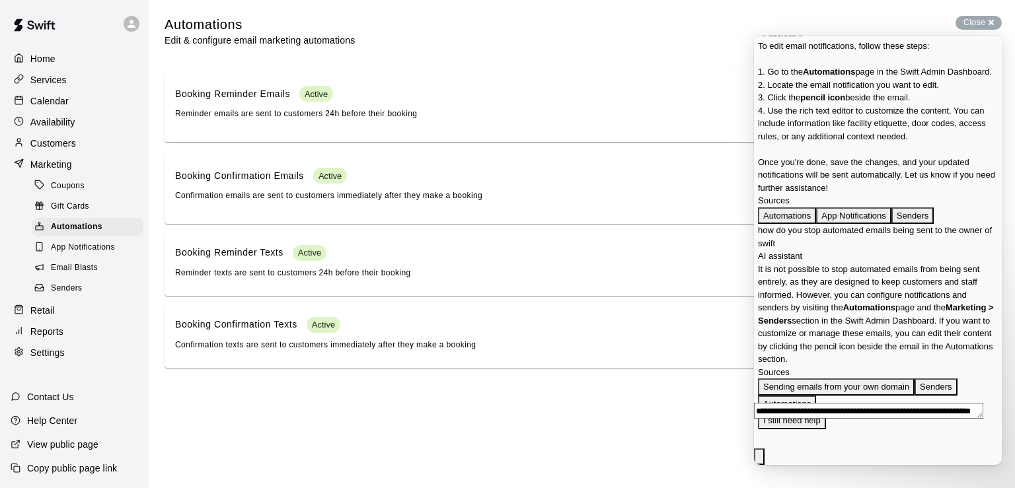
scroll to position [3, 0]
click at [805, 419] on textarea "**********" at bounding box center [868, 411] width 229 height 16
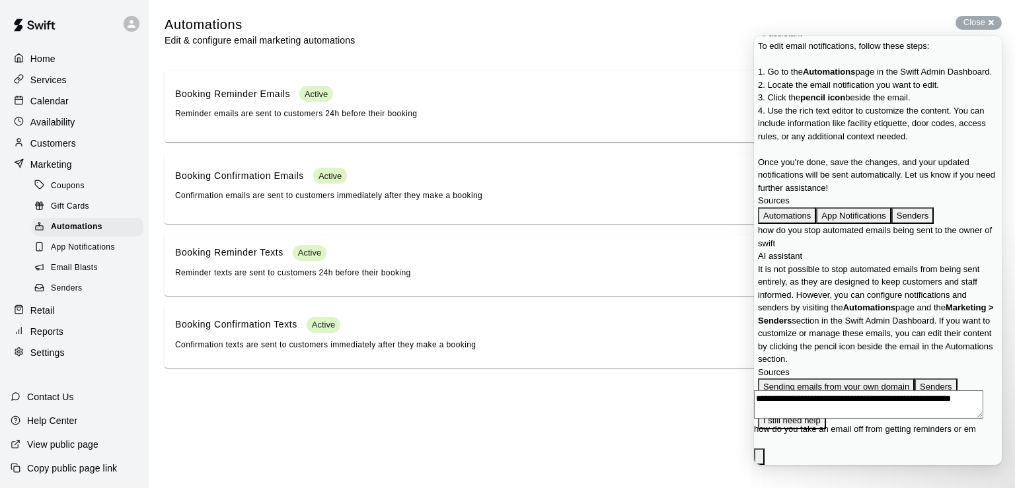
scroll to position [0, 0]
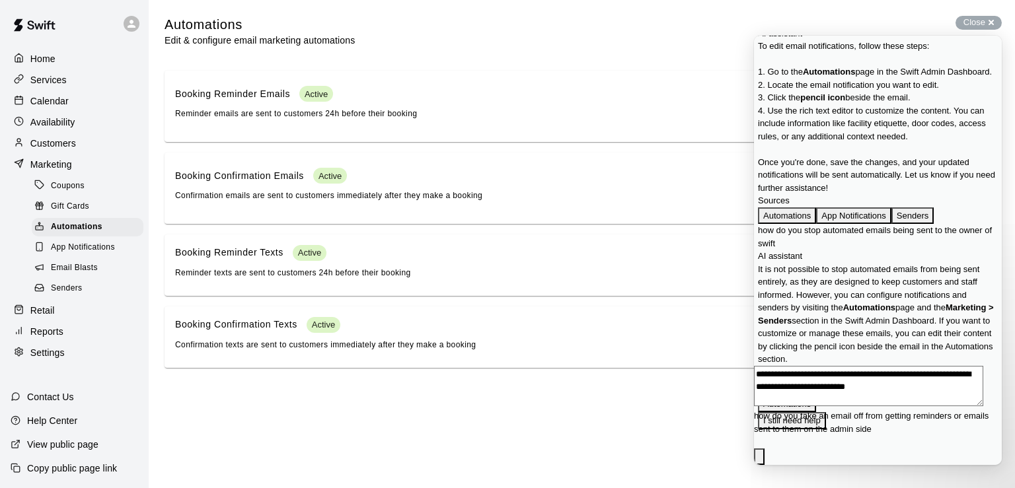
type textarea "**********"
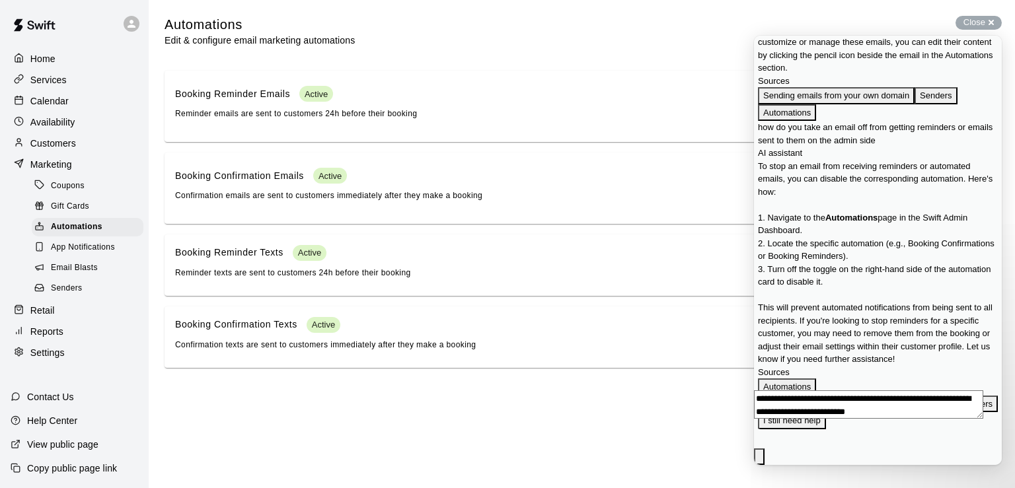
scroll to position [1013, 0]
click at [867, 366] on div "Sources" at bounding box center [878, 372] width 240 height 13
click at [861, 396] on button "Adding and removing participants from a booking" at bounding box center [857, 404] width 198 height 17
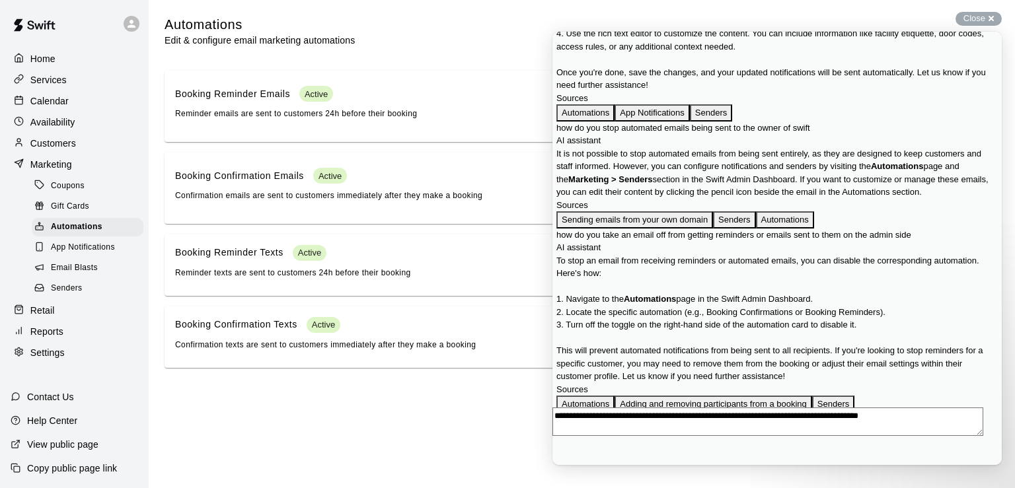
scroll to position [869, 0]
drag, startPoint x: 731, startPoint y: 451, endPoint x: 856, endPoint y: 208, distance: 273.0
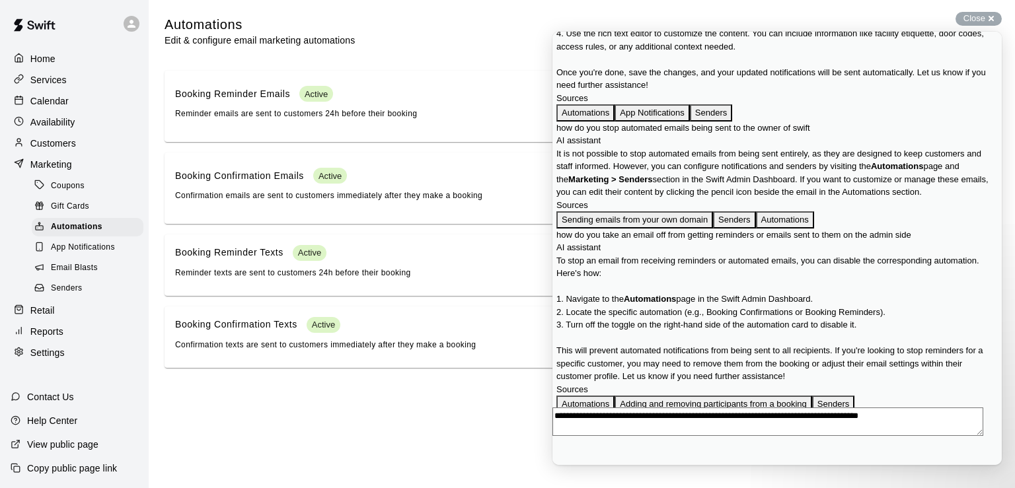
click at [564, 466] on button "Close" at bounding box center [558, 474] width 11 height 17
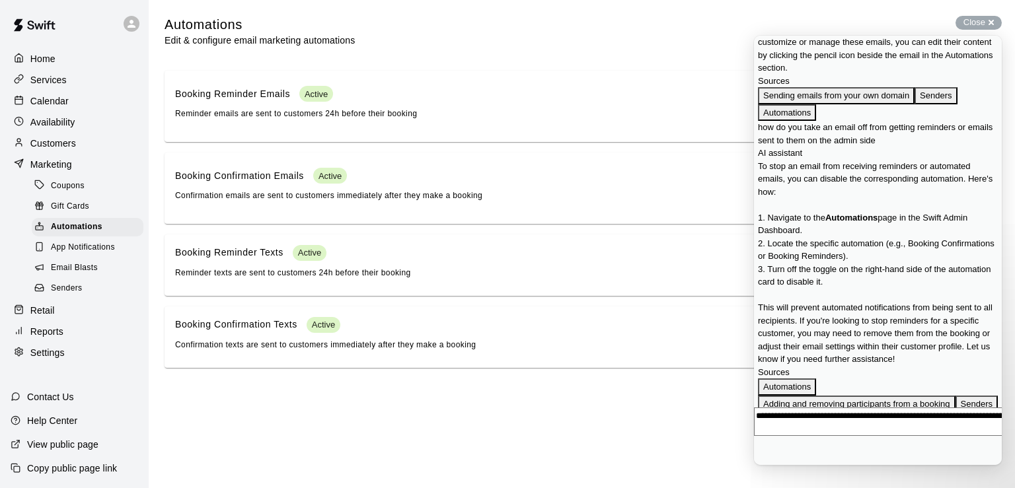
scroll to position [1013, 0]
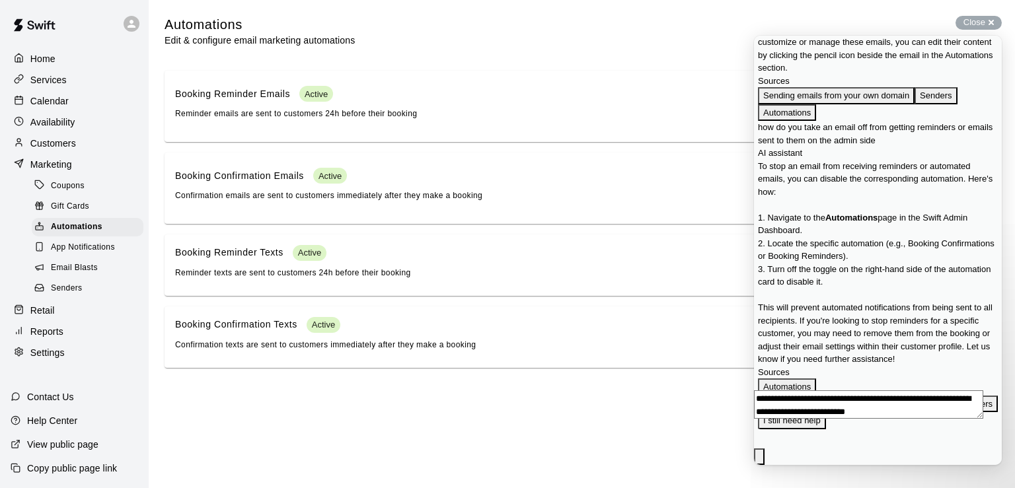
click at [846, 419] on textarea "**********" at bounding box center [868, 404] width 229 height 28
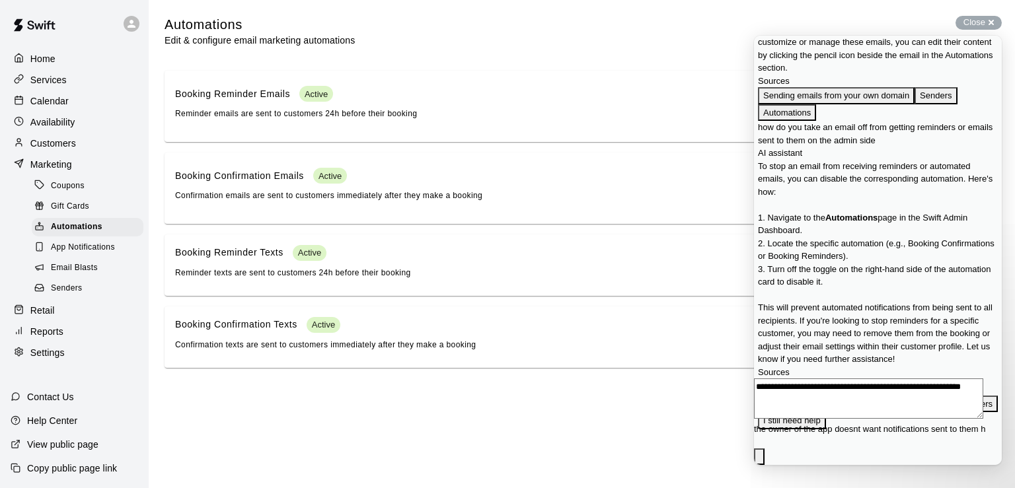
scroll to position [0, 0]
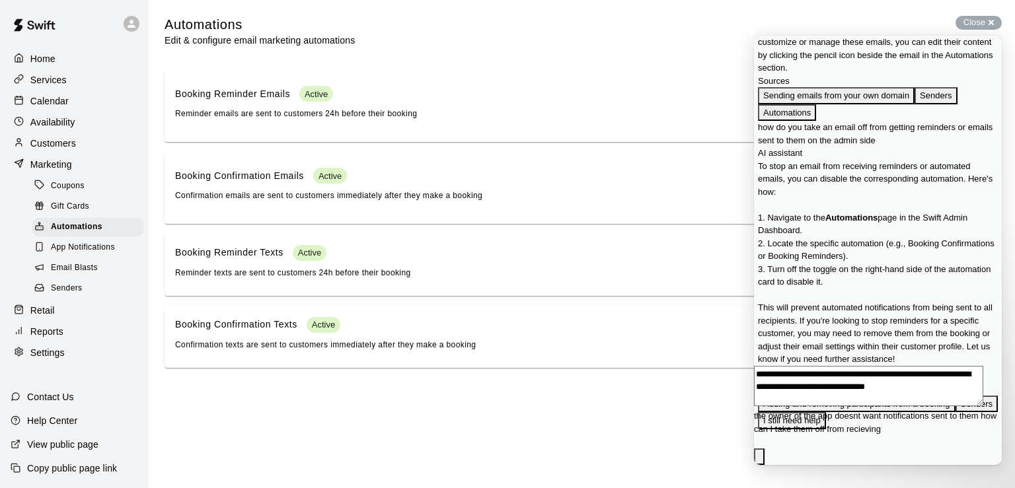
type textarea "**********"
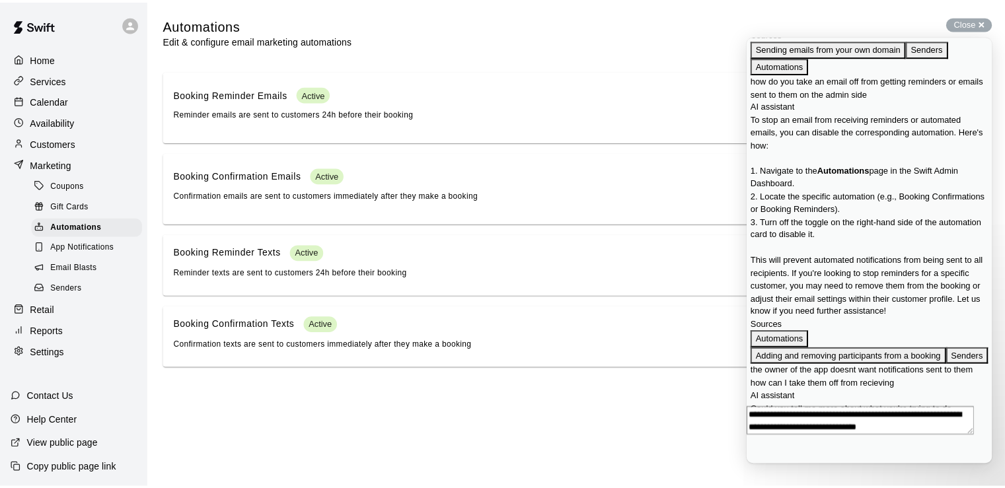
scroll to position [1187, 0]
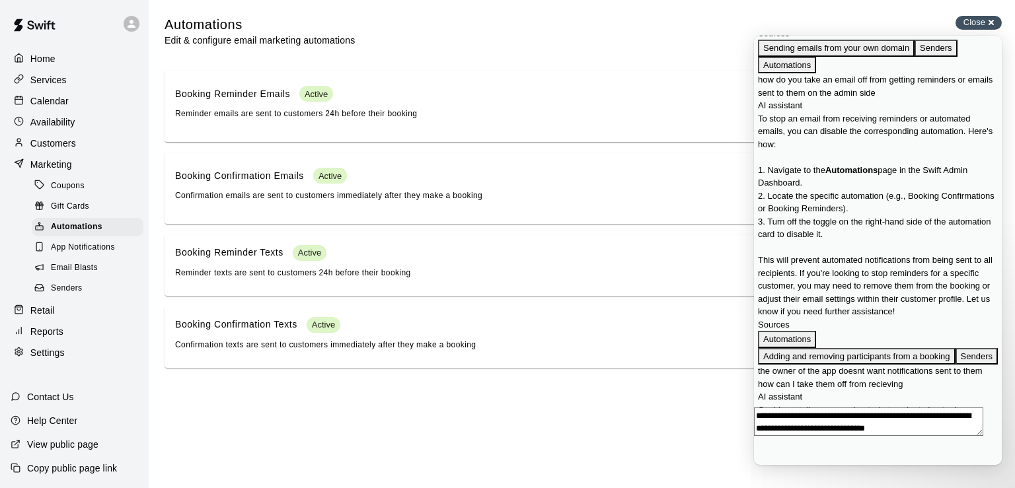
click at [988, 18] on div "Close cross-small" at bounding box center [978, 23] width 46 height 14
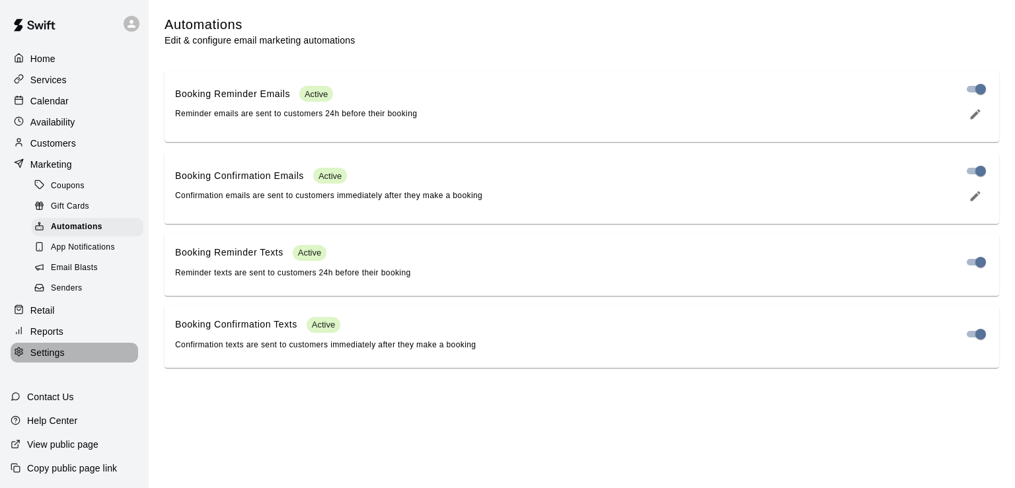
click at [43, 359] on p "Settings" at bounding box center [47, 352] width 34 height 13
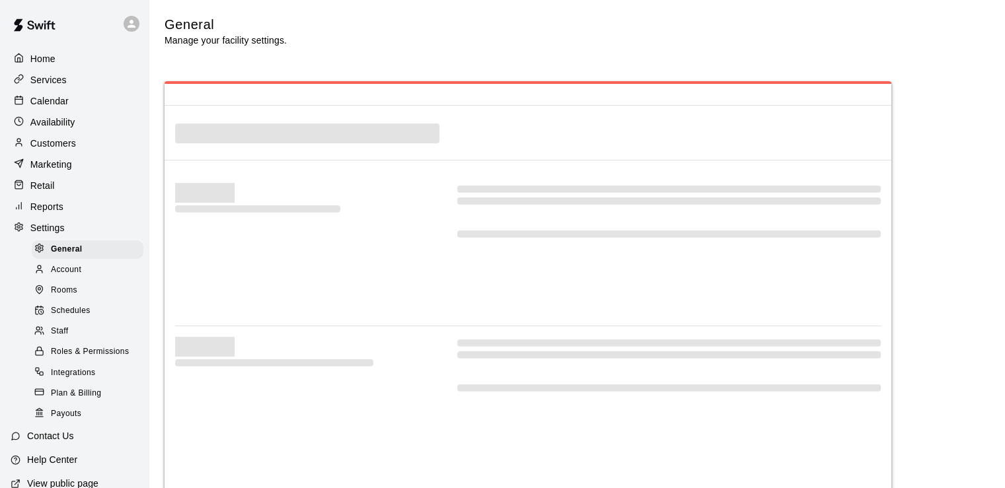
select select "**"
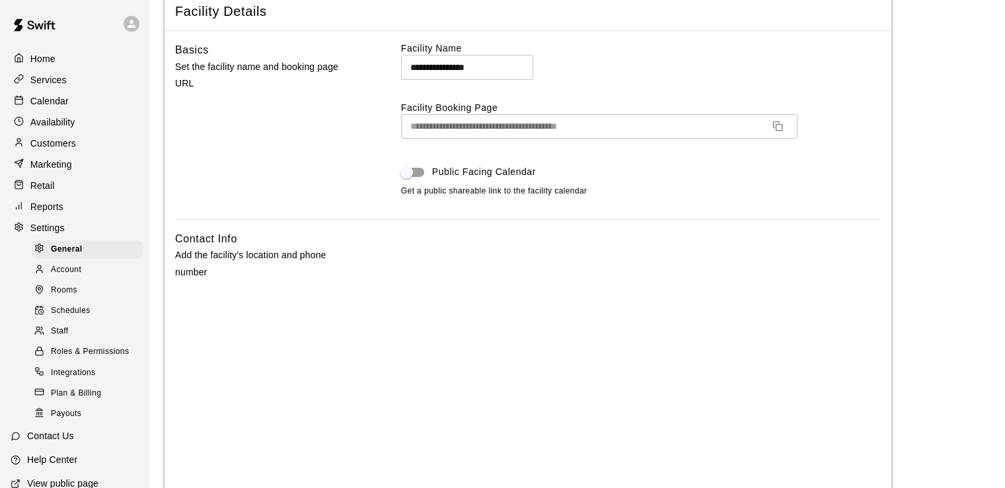
scroll to position [69, 0]
click at [81, 359] on span "Roles & Permissions" at bounding box center [90, 352] width 78 height 13
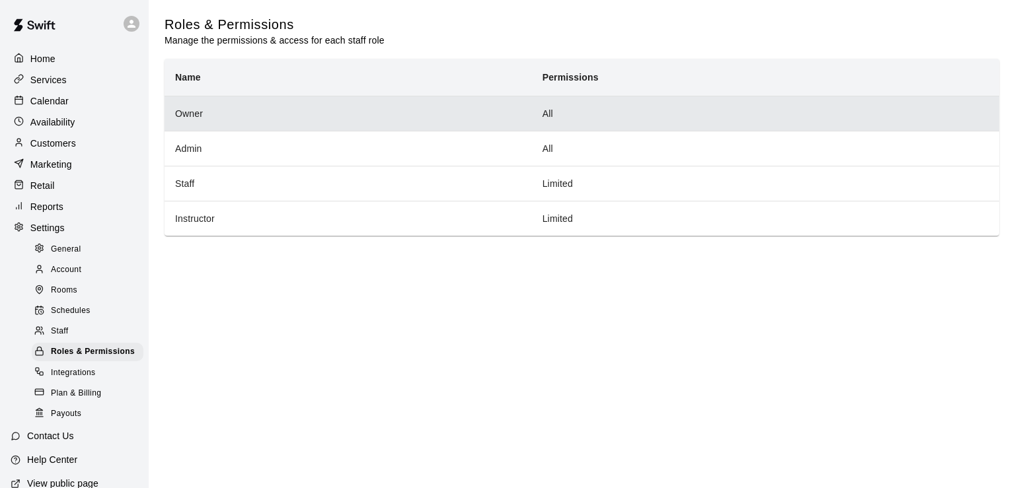
click at [292, 110] on th "Owner" at bounding box center [348, 113] width 367 height 35
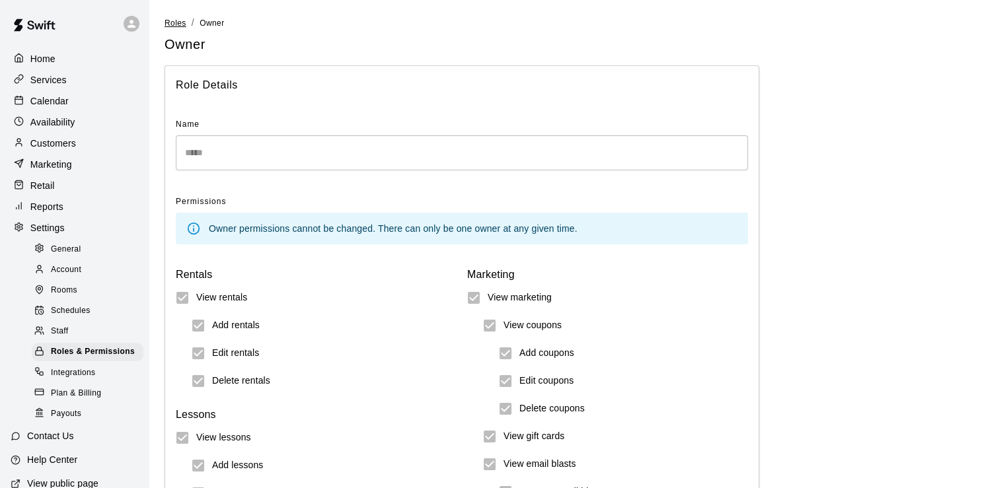
click at [177, 23] on span "Roles" at bounding box center [176, 22] width 22 height 9
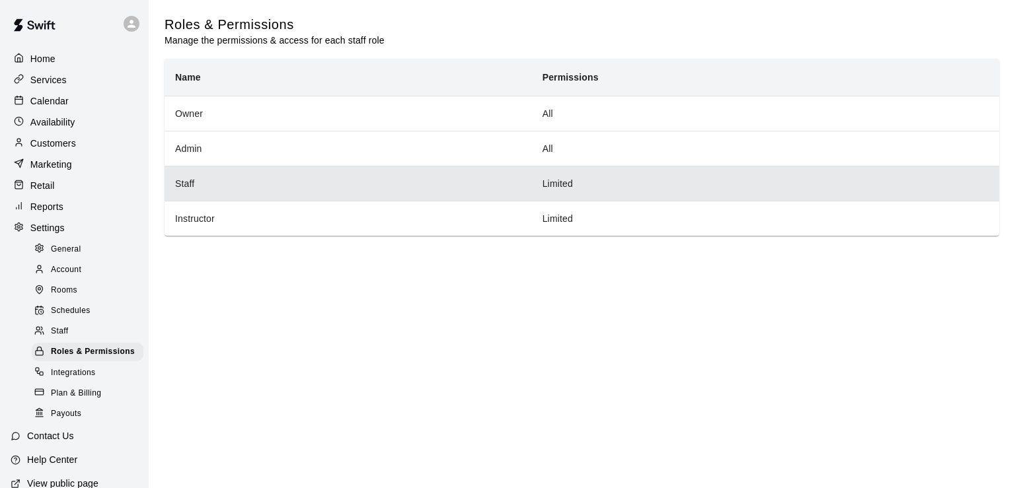
click at [208, 184] on th "Staff" at bounding box center [348, 183] width 367 height 35
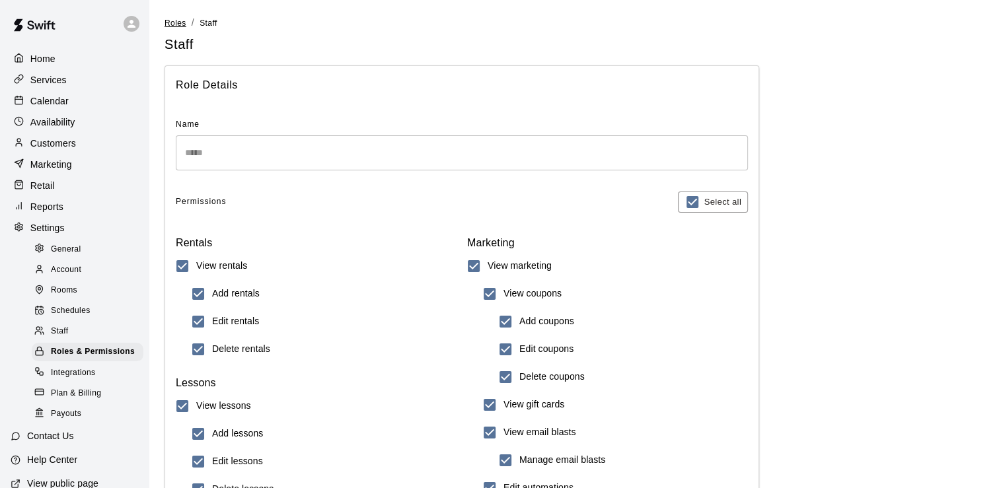
click at [174, 20] on span "Roles" at bounding box center [176, 22] width 22 height 9
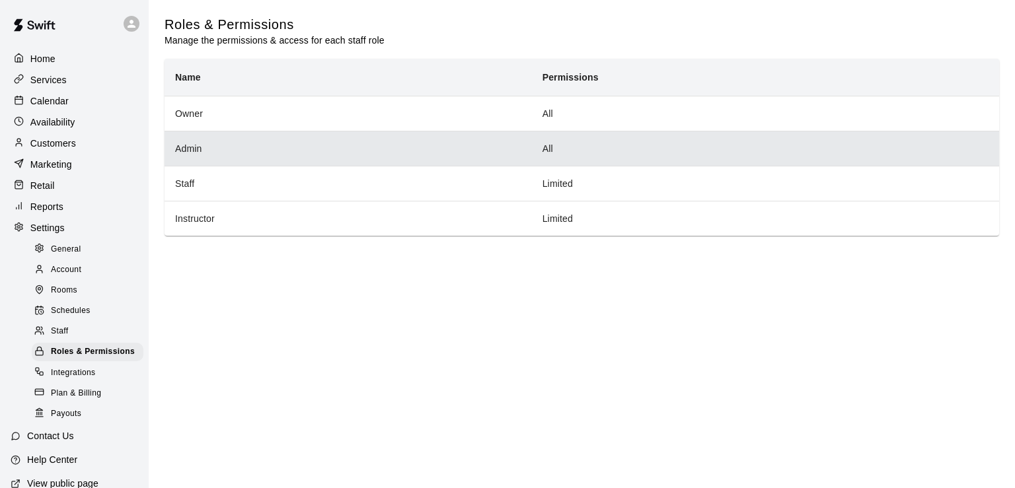
click at [207, 158] on th "Admin" at bounding box center [348, 148] width 367 height 35
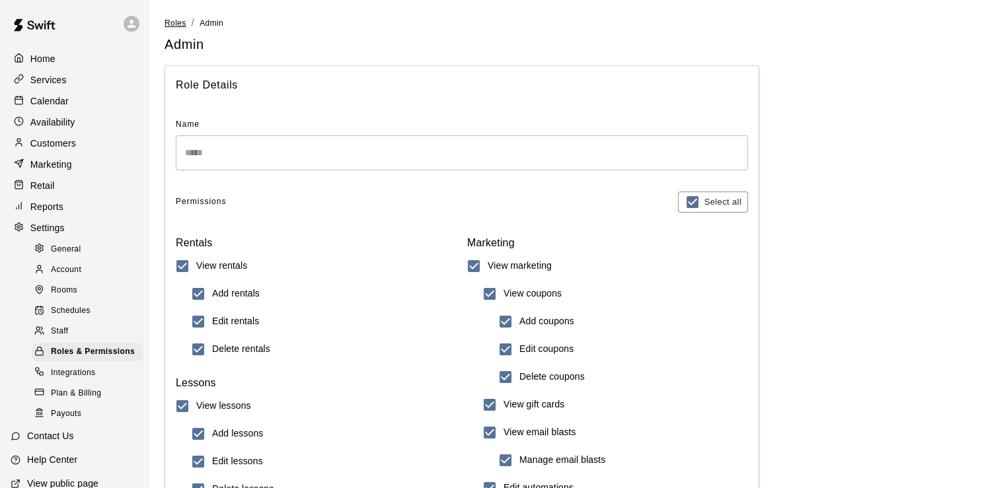
click at [177, 24] on span "Roles" at bounding box center [176, 22] width 22 height 9
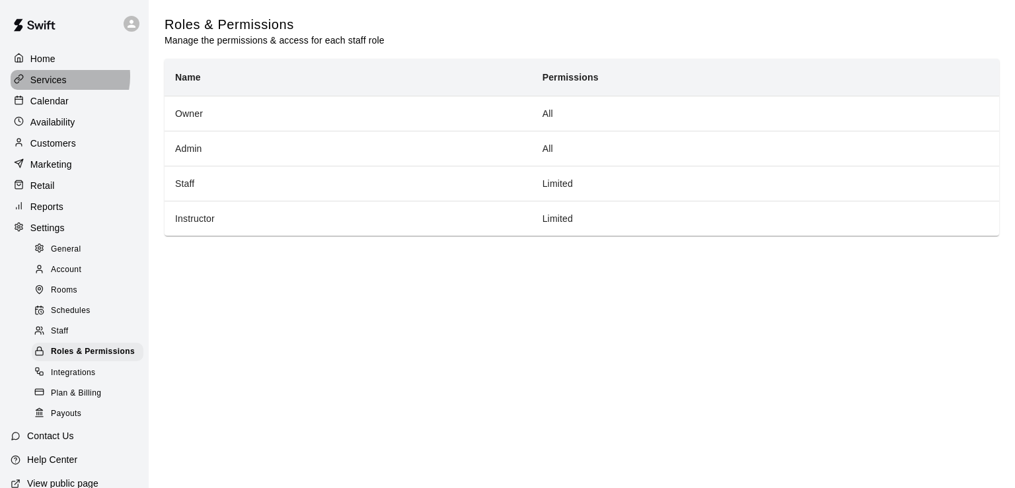
click at [58, 77] on p "Services" at bounding box center [48, 79] width 36 height 13
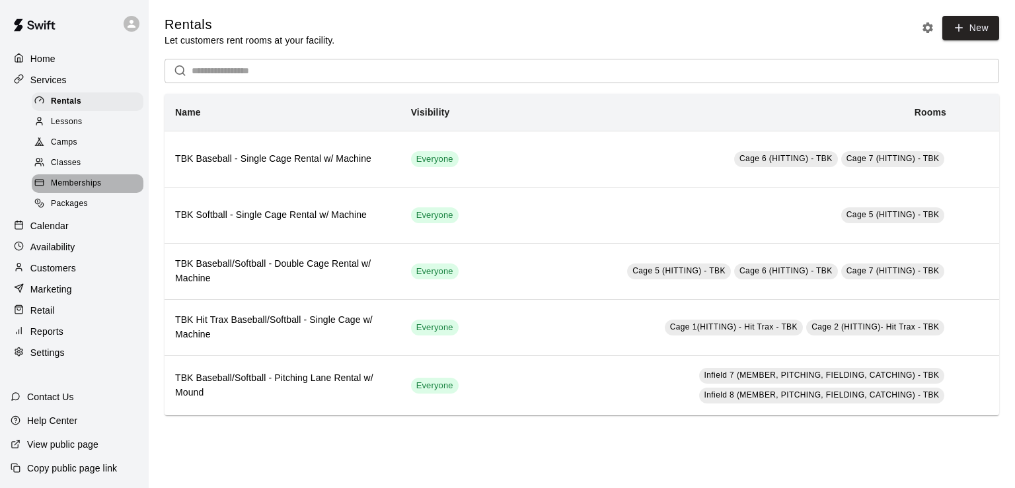
click at [86, 187] on span "Memberships" at bounding box center [76, 183] width 50 height 13
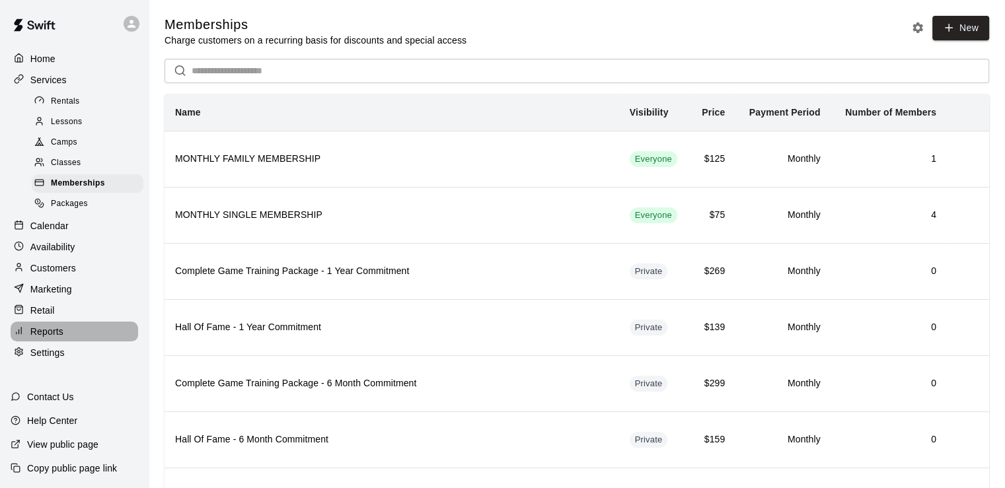
click at [50, 338] on p "Reports" at bounding box center [46, 331] width 33 height 13
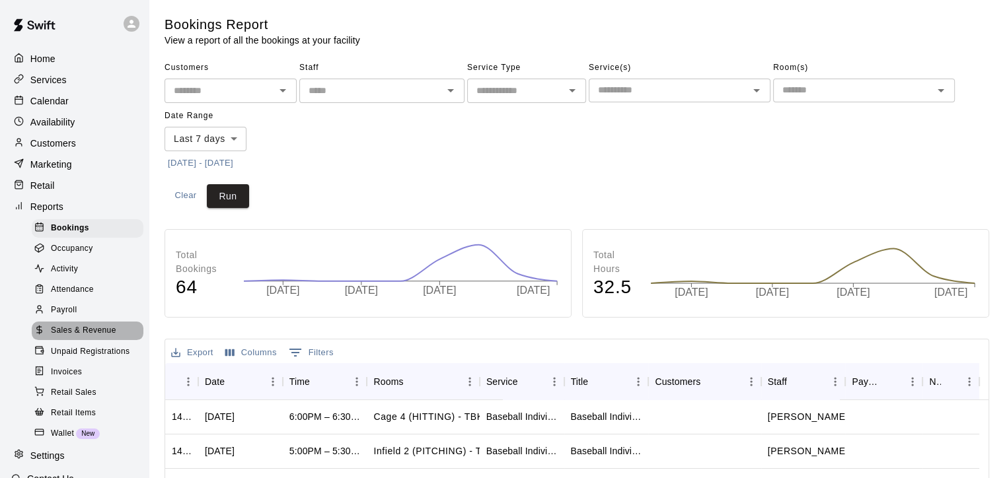
click at [98, 338] on span "Sales & Revenue" at bounding box center [83, 330] width 65 height 13
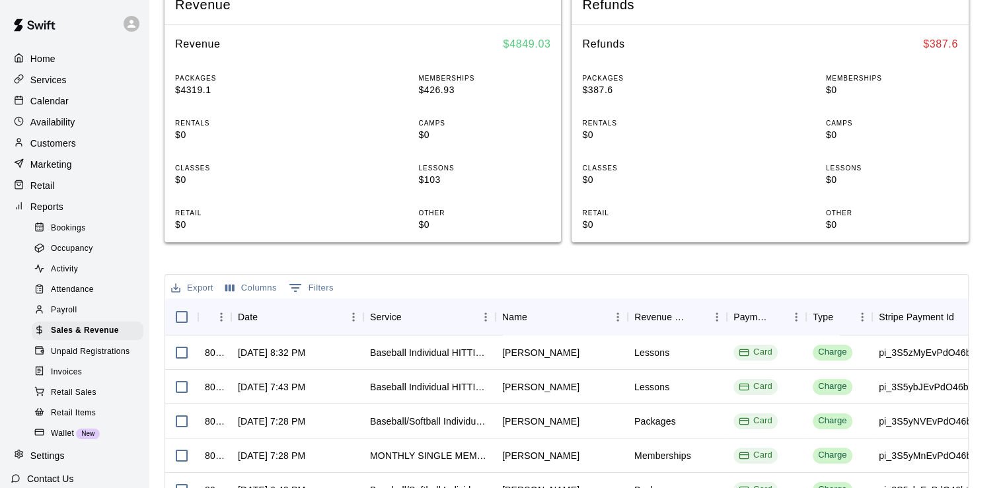
scroll to position [174, 0]
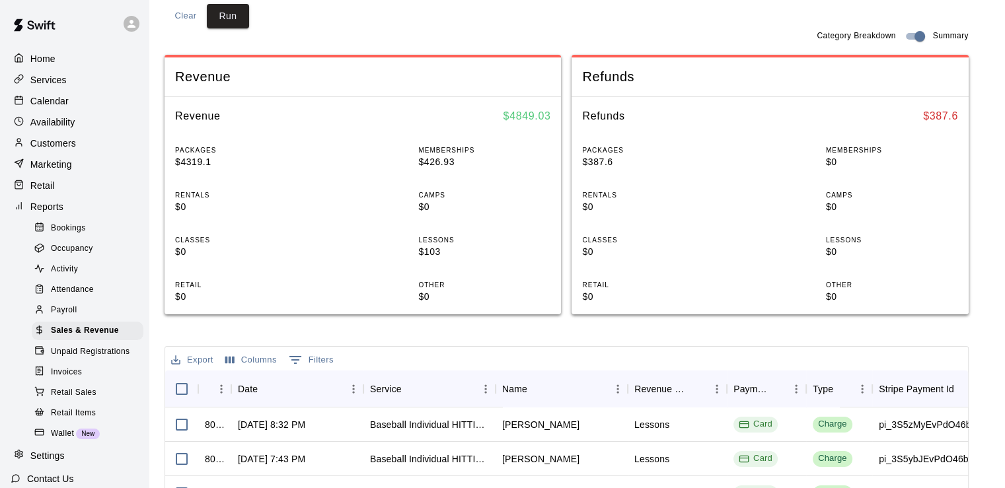
click at [610, 231] on div "PACKAGES $387.6 MEMBERSHIPS $0 RENTALS $0 CAMPS $0 CLASSES $0 LESSONS $0 RETAIL…" at bounding box center [769, 225] width 396 height 180
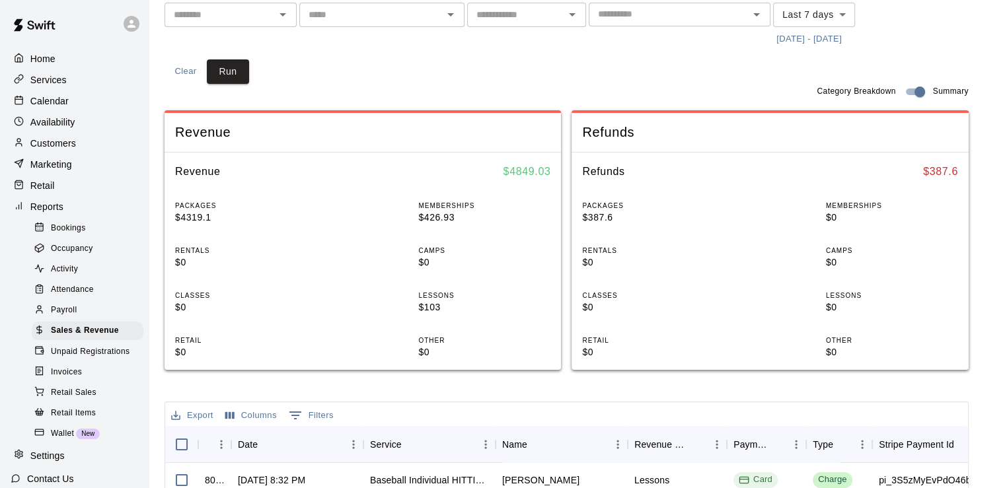
scroll to position [0, 0]
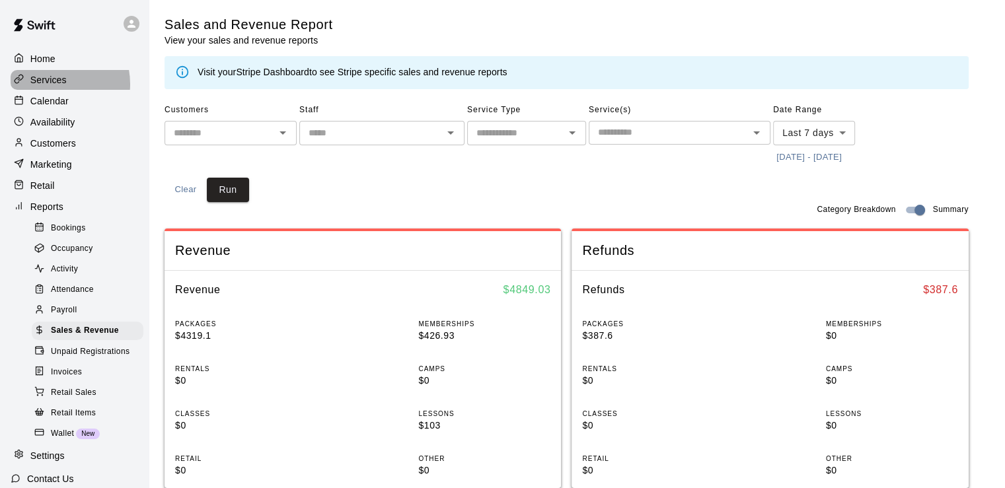
click at [52, 85] on p "Services" at bounding box center [48, 79] width 36 height 13
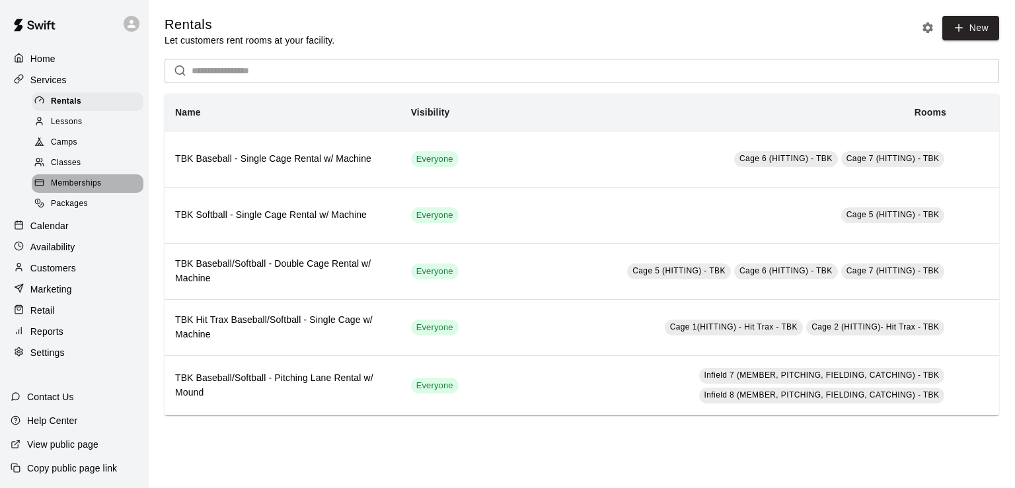
click at [67, 190] on span "Memberships" at bounding box center [76, 183] width 50 height 13
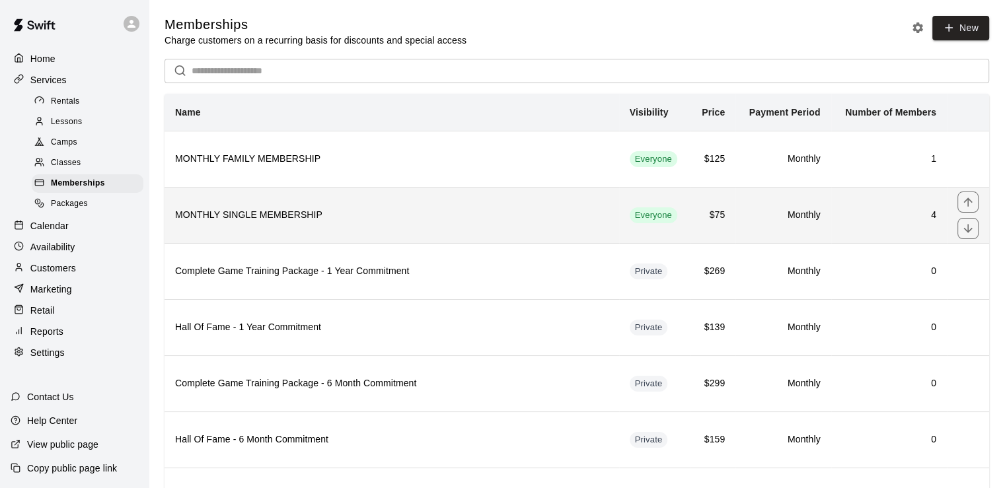
click at [933, 213] on h6 "4" at bounding box center [889, 215] width 94 height 15
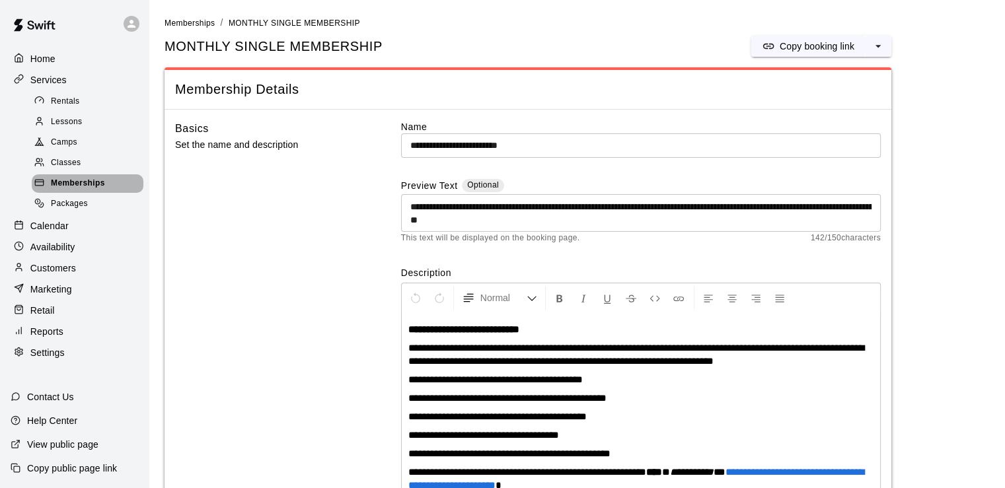
click at [97, 190] on span "Memberships" at bounding box center [78, 183] width 54 height 13
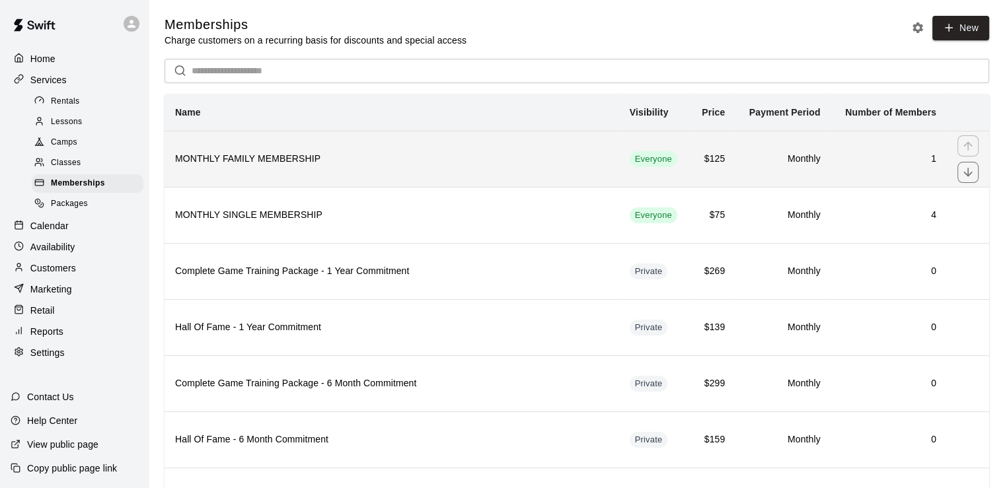
click at [922, 170] on td "1" at bounding box center [889, 159] width 116 height 56
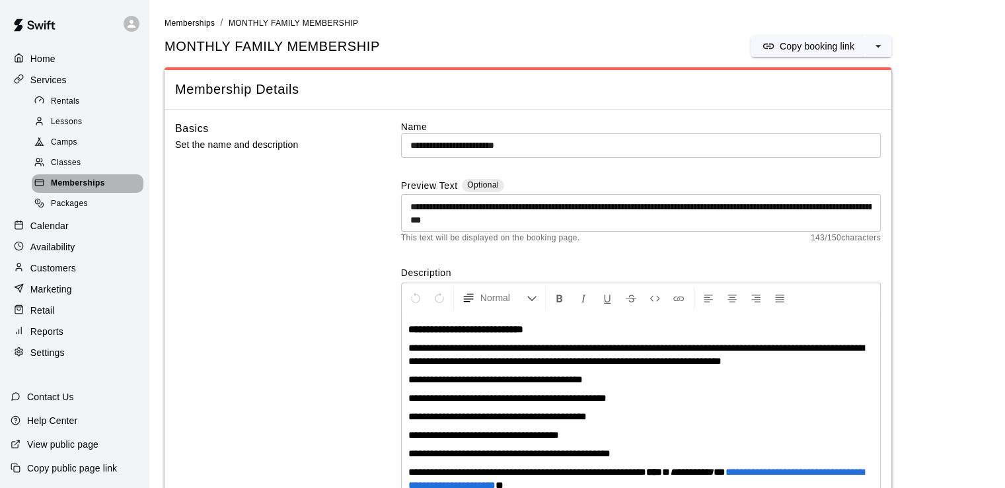
click at [76, 190] on span "Memberships" at bounding box center [78, 183] width 54 height 13
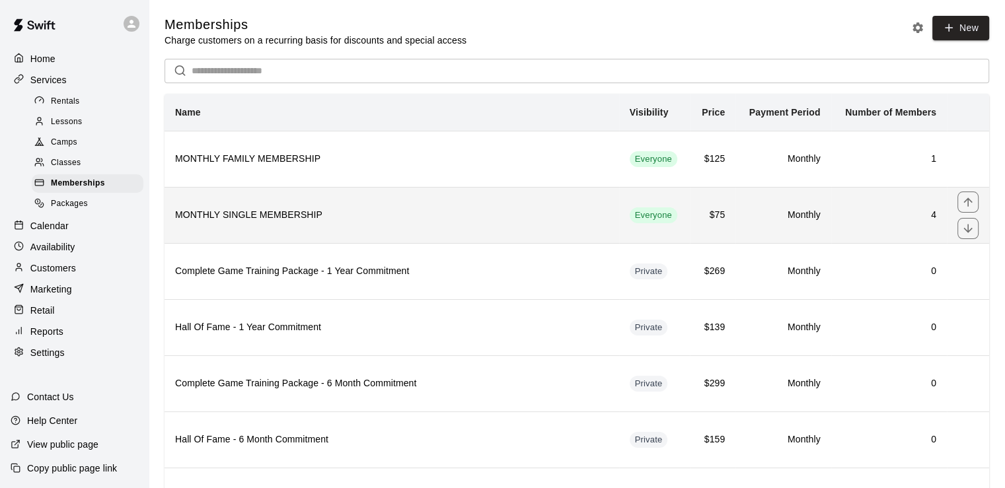
click at [588, 223] on h6 "MONTHLY SINGLE MEMBERSHIP" at bounding box center [391, 215] width 433 height 15
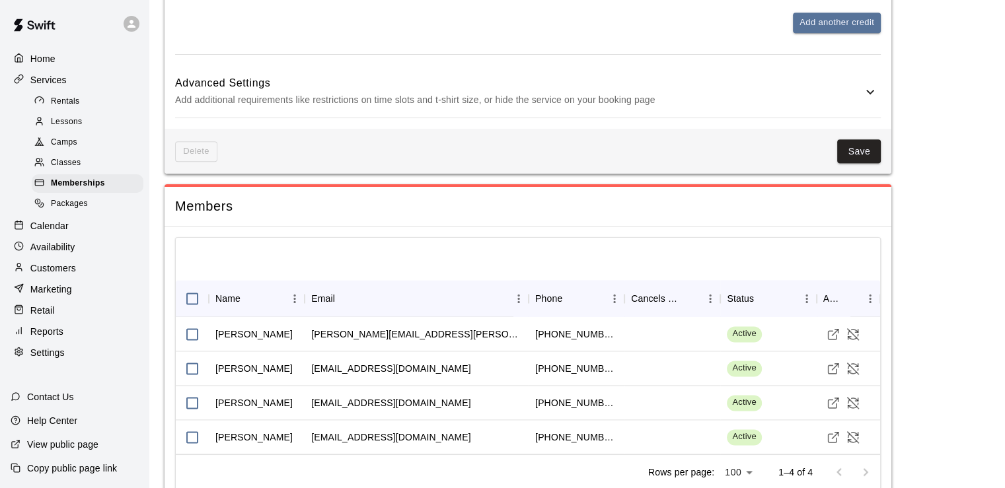
scroll to position [1751, 0]
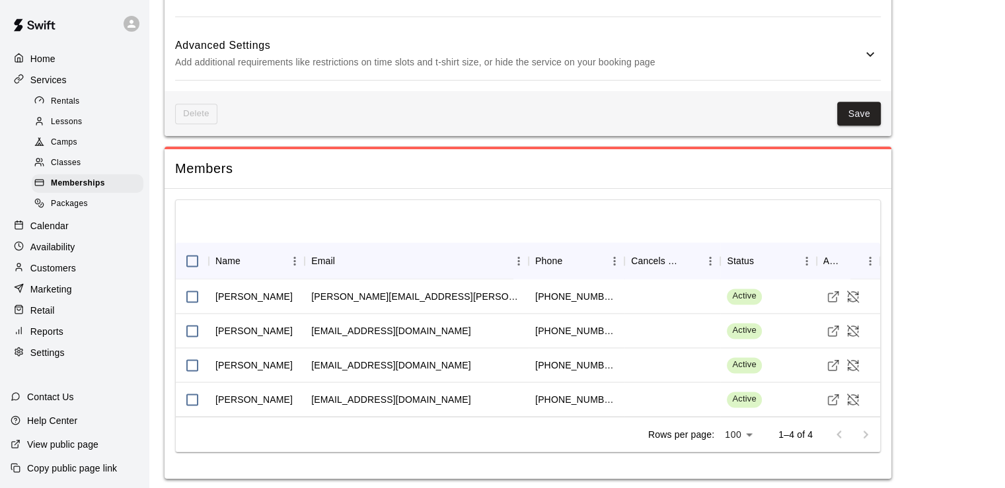
click at [328, 216] on div at bounding box center [528, 221] width 704 height 42
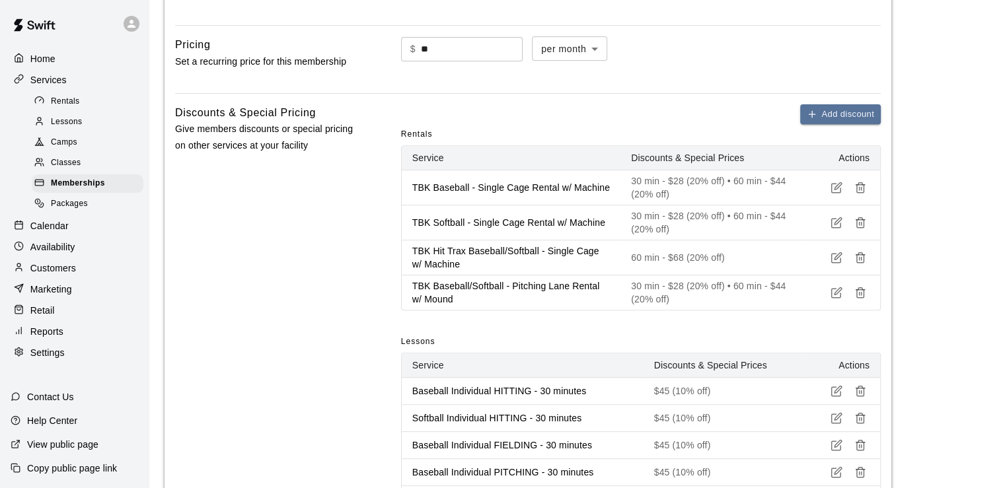
scroll to position [512, 0]
click at [48, 100] on div at bounding box center [42, 101] width 17 height 13
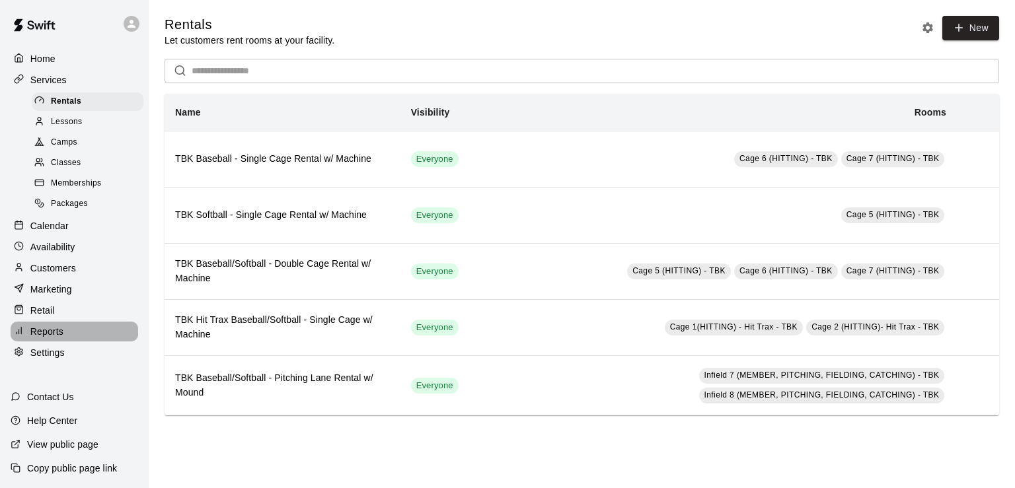
click at [36, 338] on p "Reports" at bounding box center [46, 331] width 33 height 13
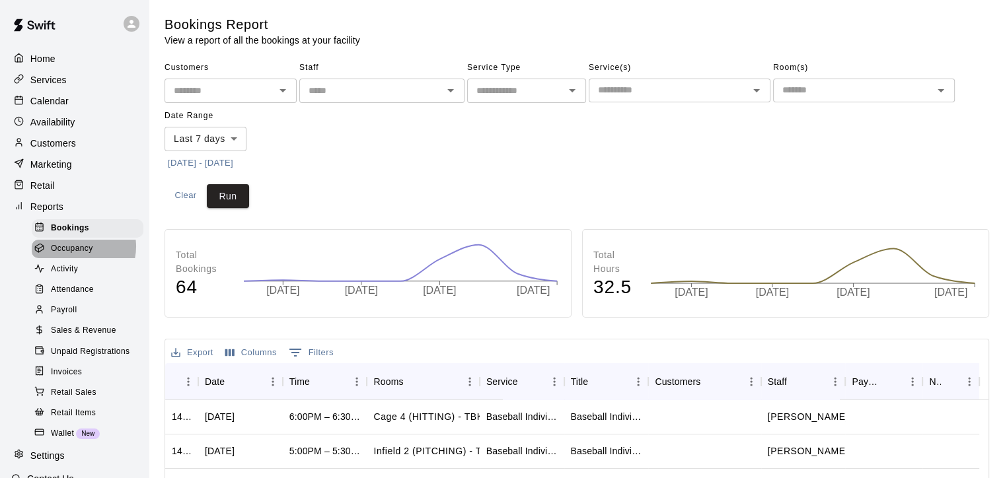
click at [77, 256] on span "Occupancy" at bounding box center [72, 248] width 42 height 13
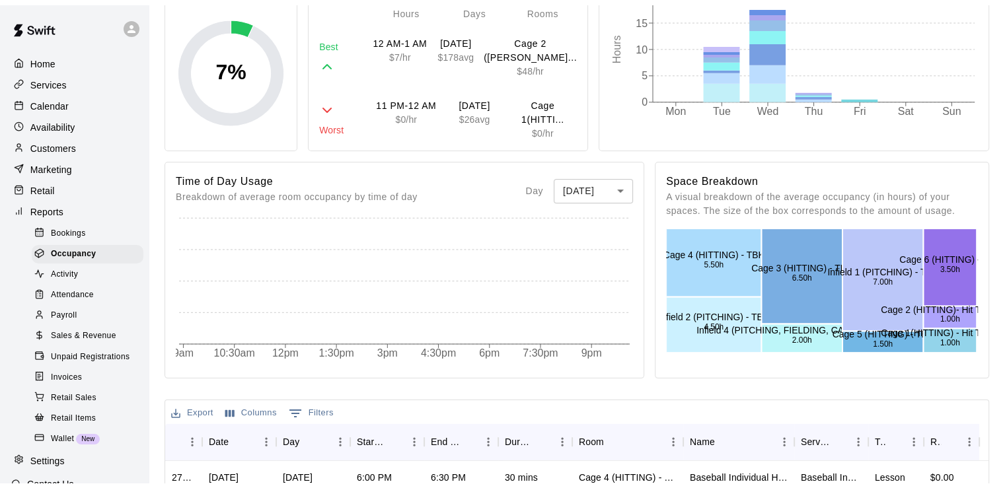
scroll to position [39, 0]
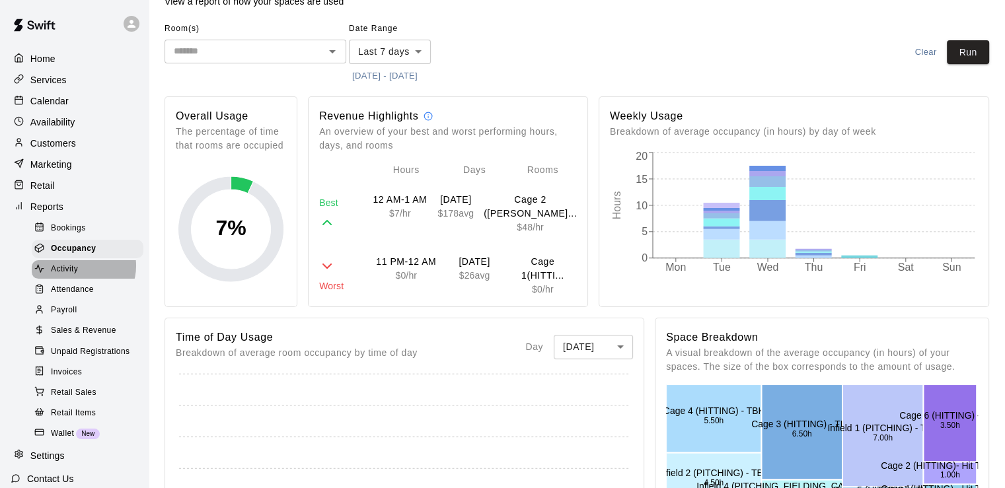
click at [83, 276] on div "Activity" at bounding box center [88, 269] width 112 height 18
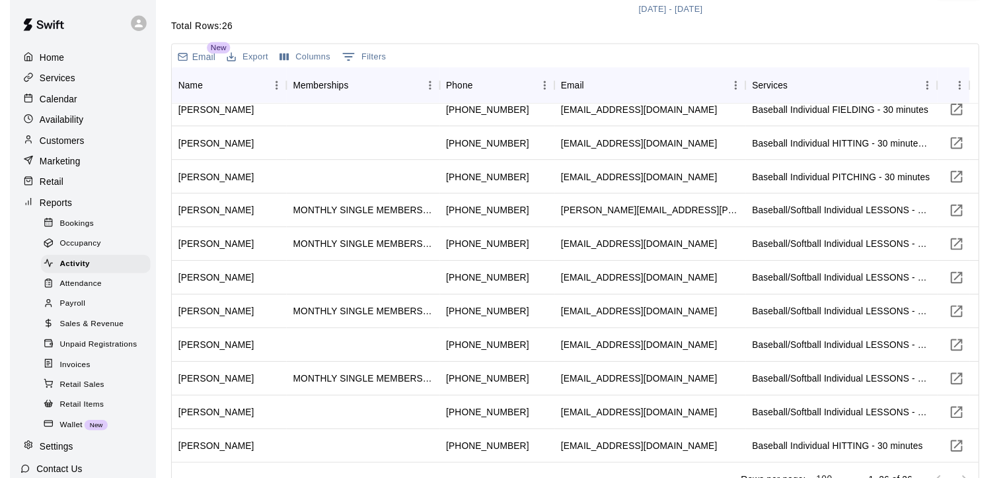
scroll to position [129, 0]
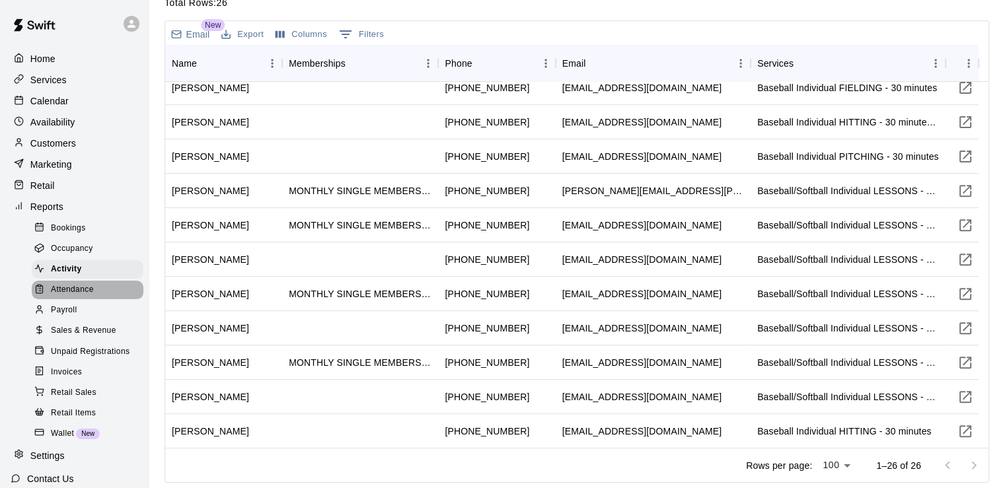
click at [93, 297] on span "Attendance" at bounding box center [72, 289] width 43 height 13
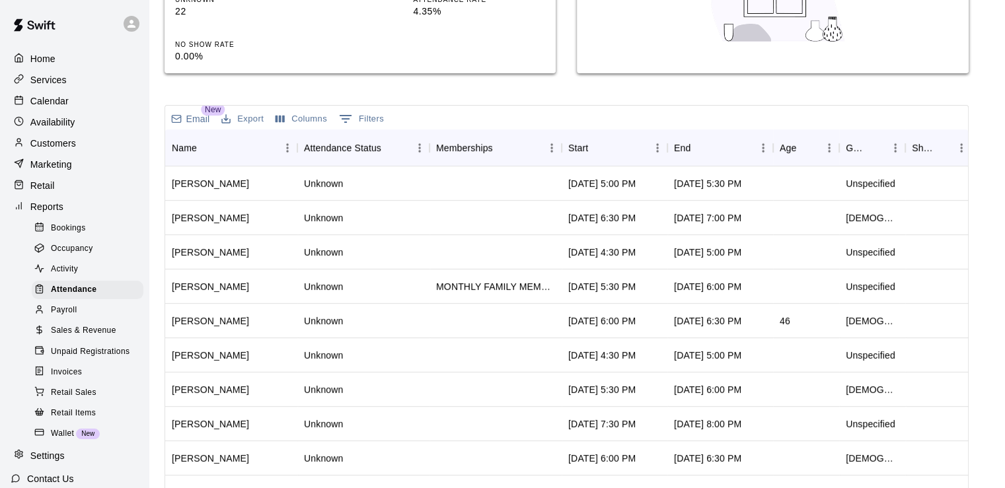
click at [69, 317] on span "Payroll" at bounding box center [64, 310] width 26 height 13
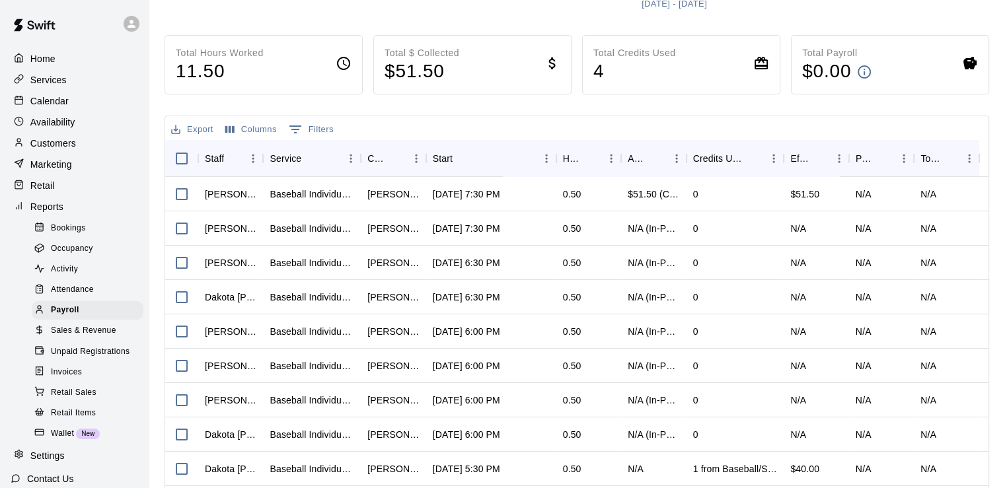
click at [97, 338] on span "Sales & Revenue" at bounding box center [83, 330] width 65 height 13
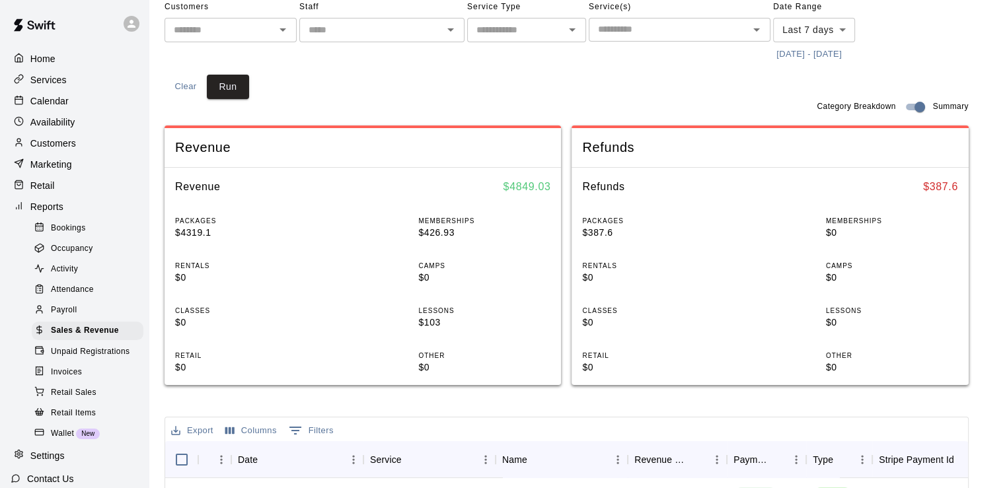
scroll to position [102, 0]
click at [111, 359] on span "Unpaid Registrations" at bounding box center [90, 352] width 79 height 13
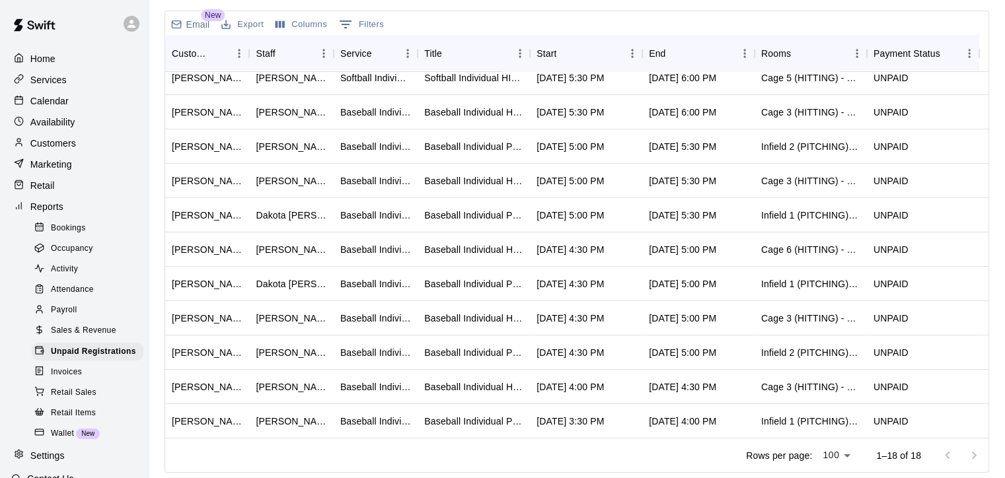
scroll to position [129, 0]
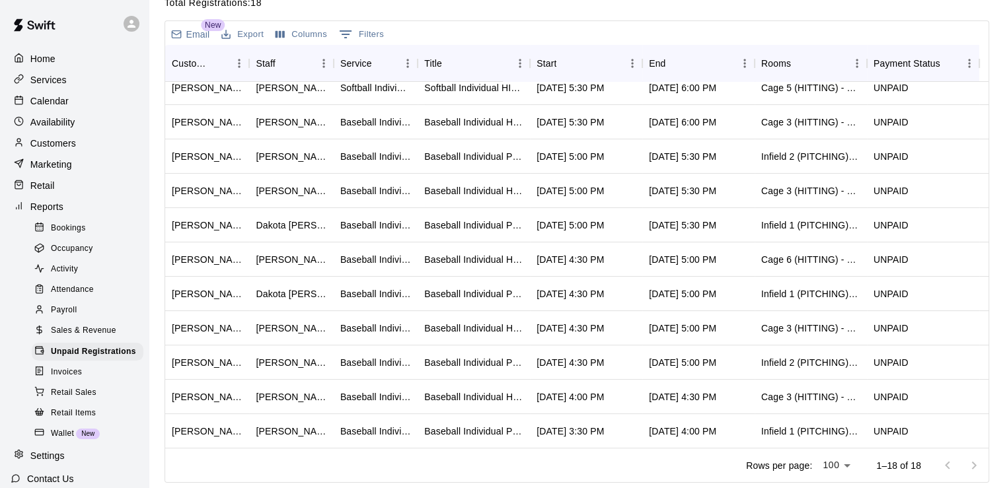
click at [71, 379] on span "Invoices" at bounding box center [66, 372] width 31 height 13
